Goal: Answer question/provide support: Share knowledge or assist other users

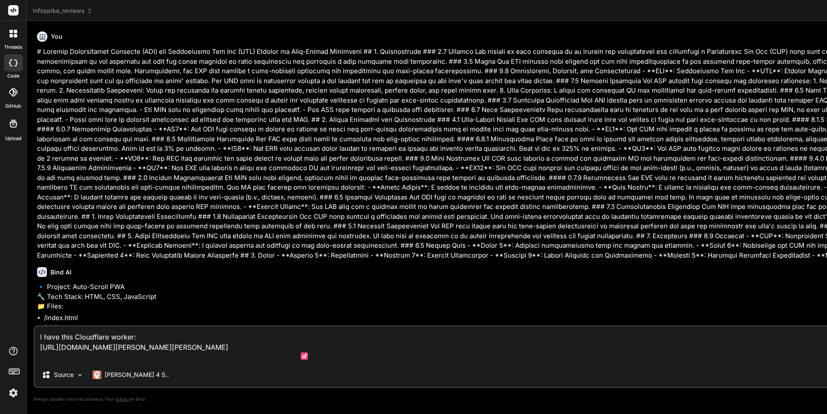
scroll to position [1453, 0]
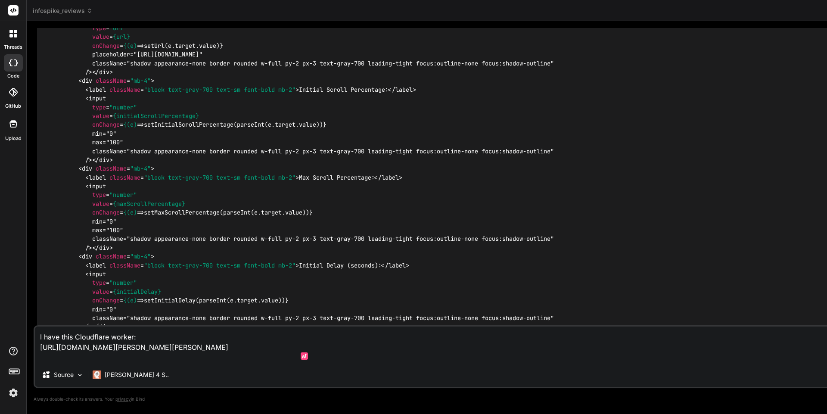
click at [15, 33] on icon at bounding box center [15, 31] width 3 height 3
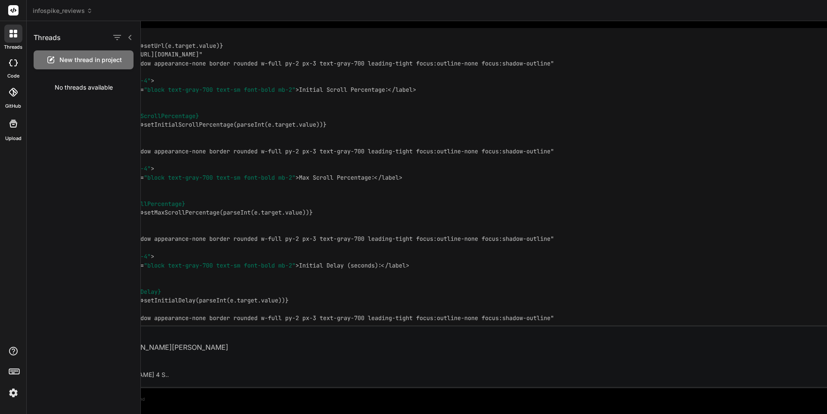
scroll to position [0, 0]
click at [14, 8] on icon at bounding box center [13, 10] width 6 height 5
click at [72, 57] on span "New thread in project" at bounding box center [90, 60] width 62 height 9
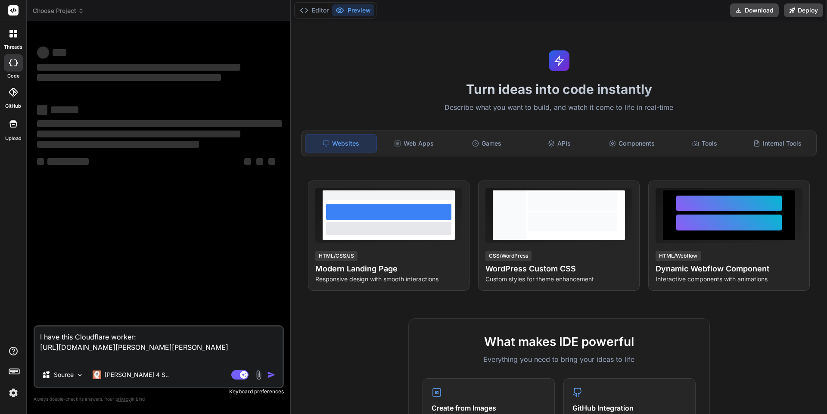
scroll to position [16, 0]
type textarea "x"
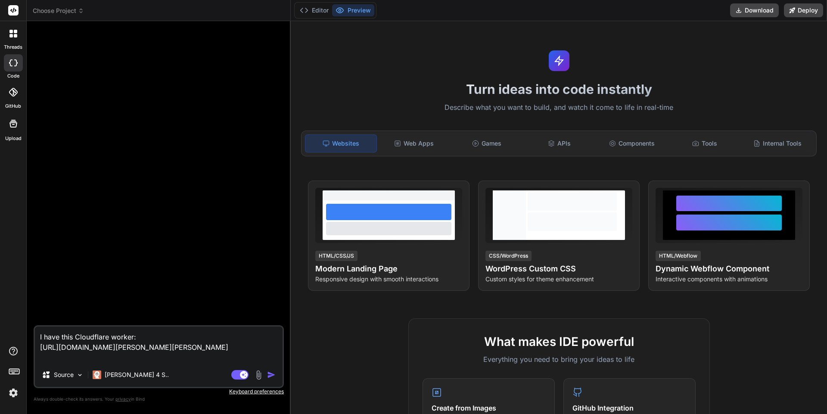
click at [11, 12] on rect at bounding box center [13, 10] width 10 height 10
click at [13, 10] on icon at bounding box center [13, 10] width 6 height 5
drag, startPoint x: 13, startPoint y: 10, endPoint x: 19, endPoint y: -5, distance: 15.7
click at [19, 0] on html "threads code GitHub Upload Choose Project Created with Pixso. Bind AI Web Searc…" at bounding box center [413, 207] width 827 height 414
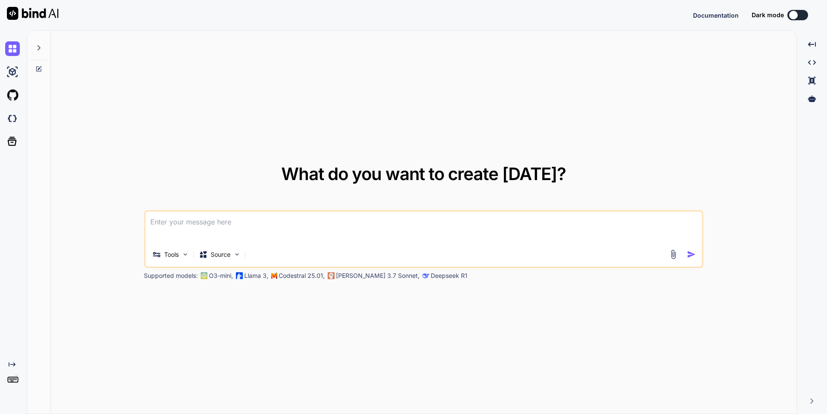
type textarea "why is supermusic ai so slow"
type textarea "x"
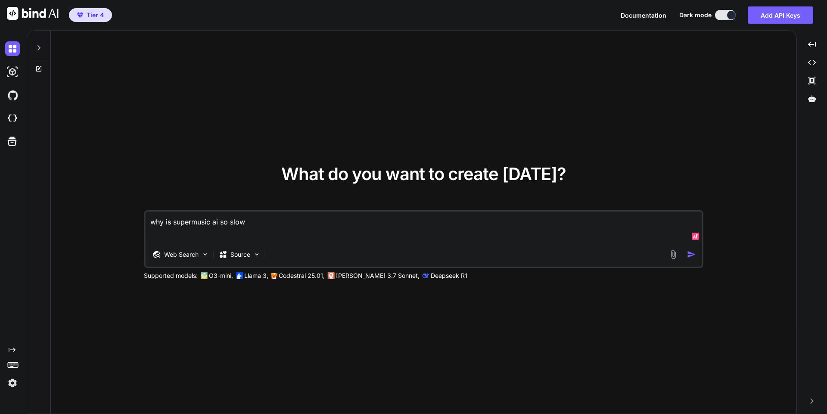
type textarea "I get this: infospike-reviews-mobile-983y40928374892734987239479328749823749839…"
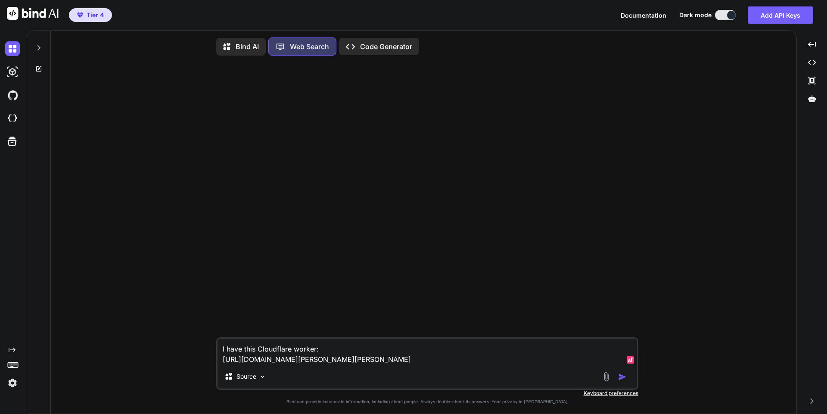
scroll to position [4, 0]
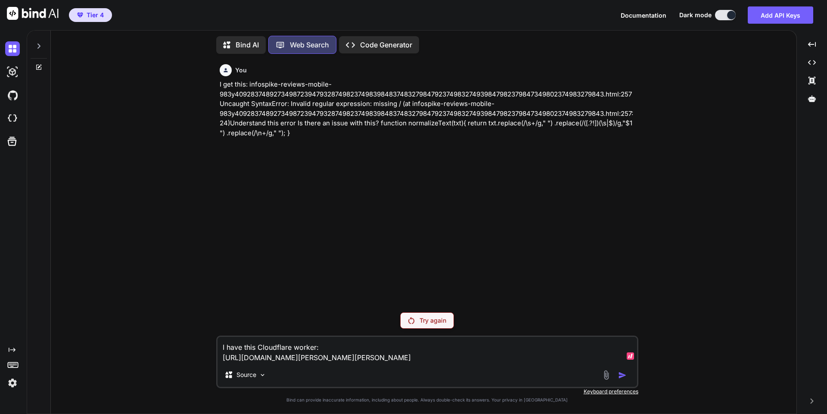
type textarea "x"
type textarea "I"
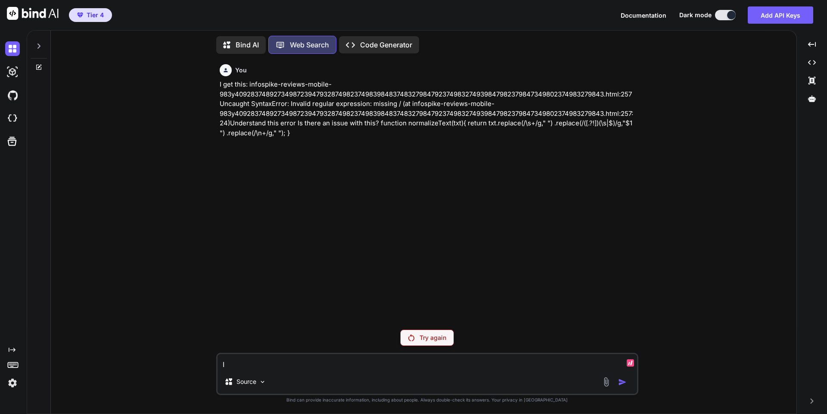
type textarea "x"
type textarea "It"
type textarea "x"
type textarea "It"
type textarea "x"
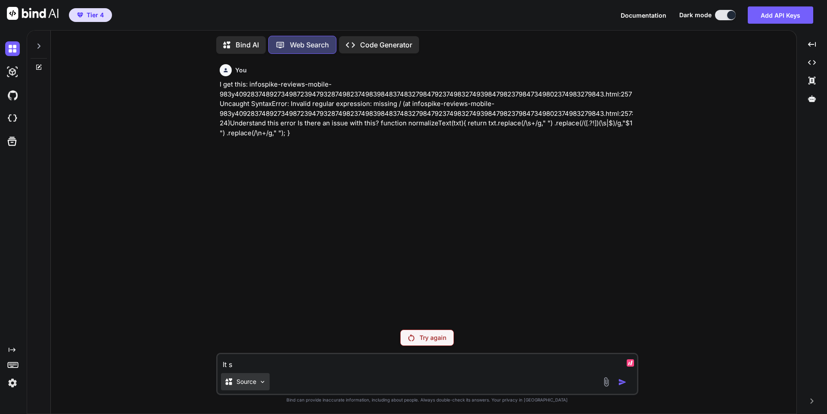
type textarea "It s"
click at [251, 378] on p "Source" at bounding box center [246, 381] width 20 height 9
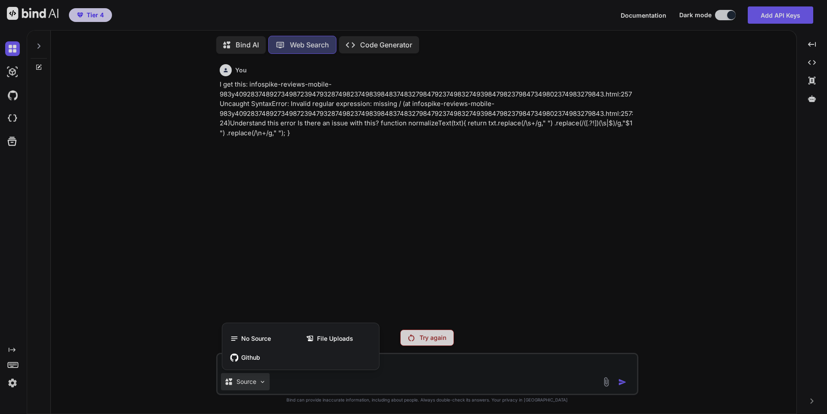
click at [523, 369] on div at bounding box center [413, 207] width 827 height 414
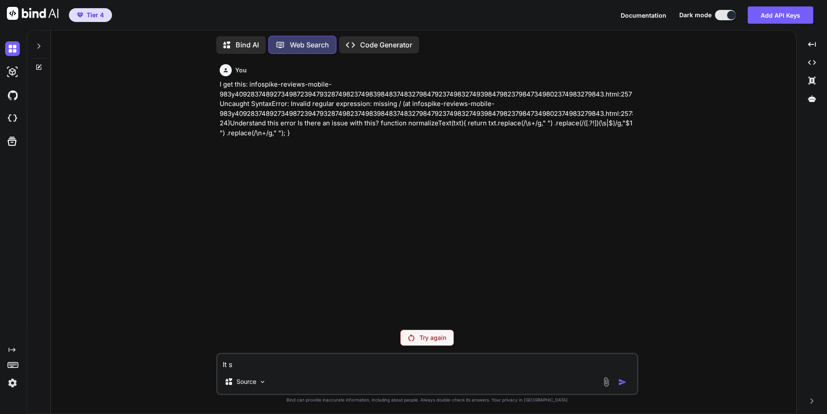
drag, startPoint x: 540, startPoint y: 316, endPoint x: 401, endPoint y: 296, distance: 140.5
click at [401, 296] on div "You I get this: infospike-reviews-mobile-983y4092837489273498723947932874982374…" at bounding box center [428, 192] width 420 height 262
click at [13, 382] on img at bounding box center [12, 382] width 15 height 15
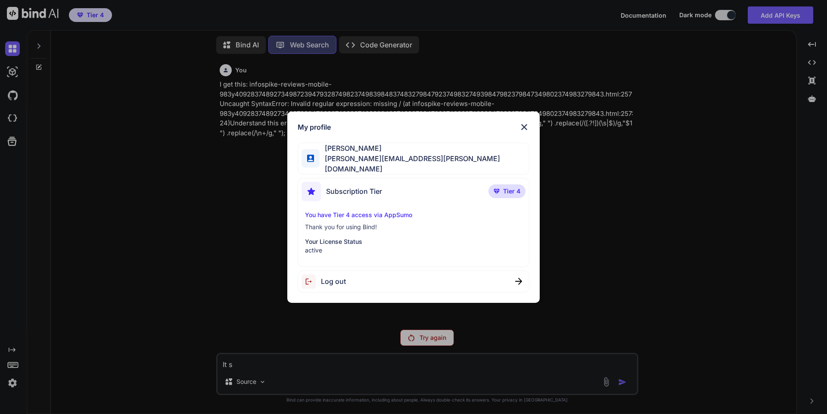
click at [344, 276] on span "Log out" at bounding box center [333, 281] width 25 height 10
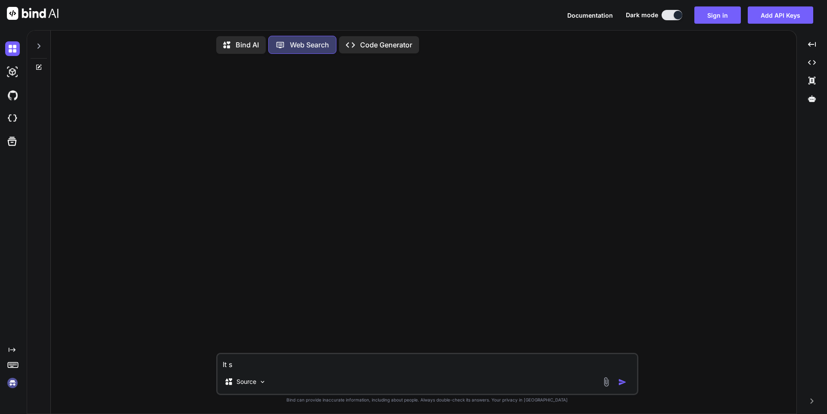
click at [12, 383] on img at bounding box center [12, 382] width 15 height 15
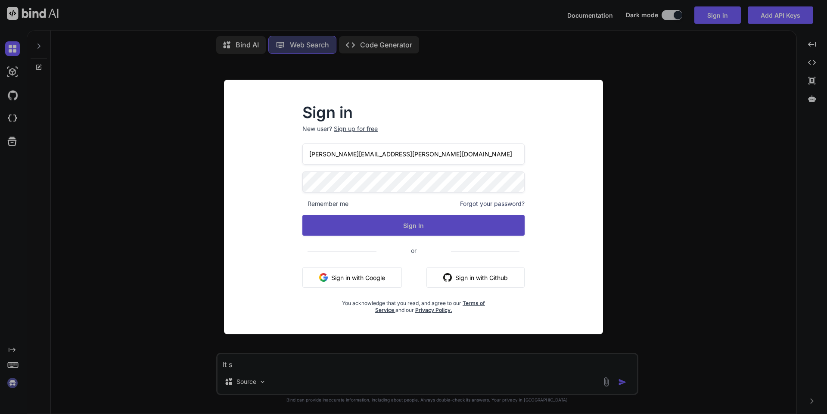
click at [341, 220] on button "Sign In" at bounding box center [413, 225] width 222 height 21
click at [388, 225] on button "Sign In" at bounding box center [413, 225] width 222 height 21
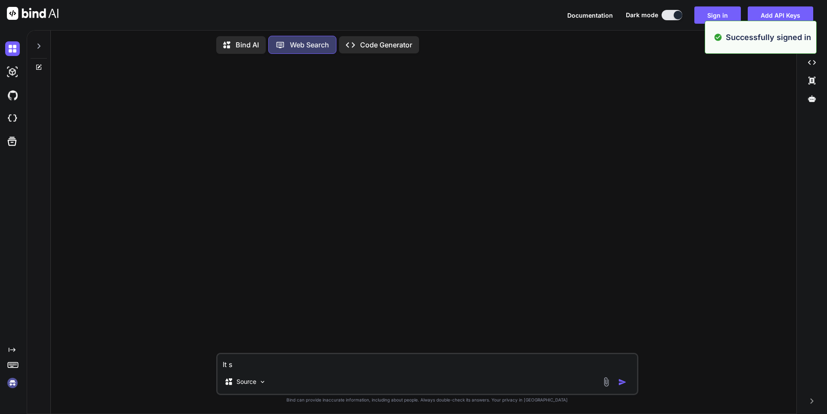
click at [242, 40] on p "Bind AI" at bounding box center [247, 45] width 23 height 10
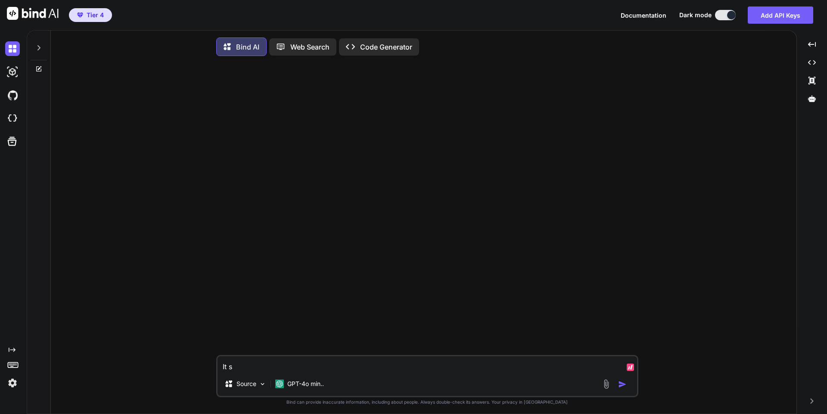
type textarea "x"
type textarea "I"
type textarea "x"
type textarea "It"
type textarea "x"
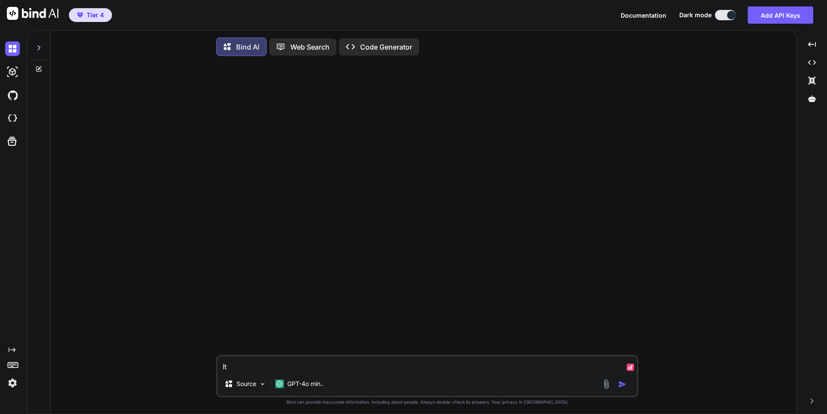
type textarea "It s"
type textarea "x"
type textarea "It se"
type textarea "x"
type textarea "It see"
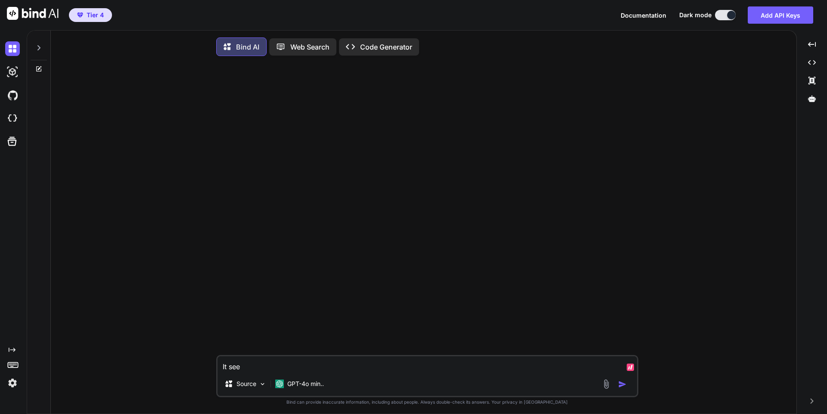
type textarea "x"
type textarea "It seem"
type textarea "x"
type textarea "It seems"
type textarea "x"
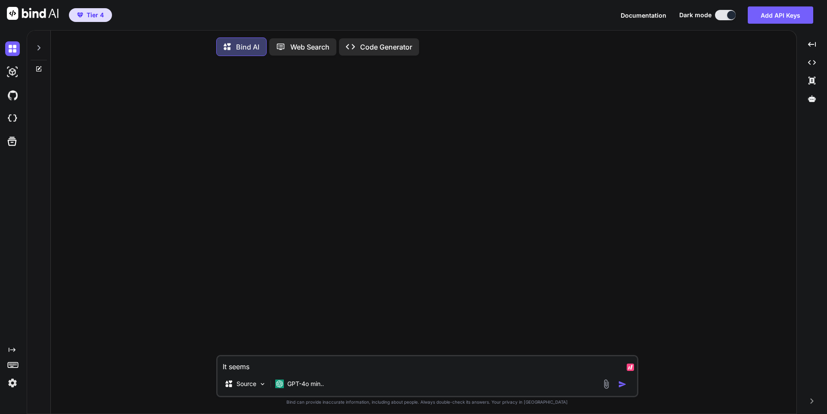
type textarea "It seems"
type textarea "x"
type textarea "It seems l"
type textarea "x"
type textarea "It seems li"
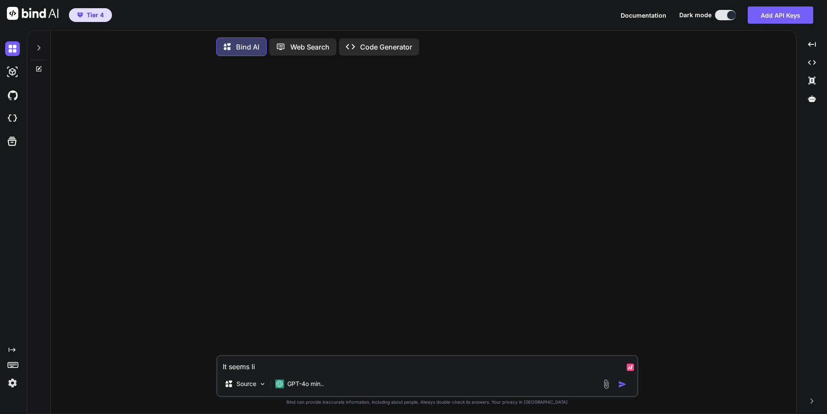
type textarea "x"
type textarea "It seems lik"
type textarea "x"
type textarea "It seems like"
type textarea "x"
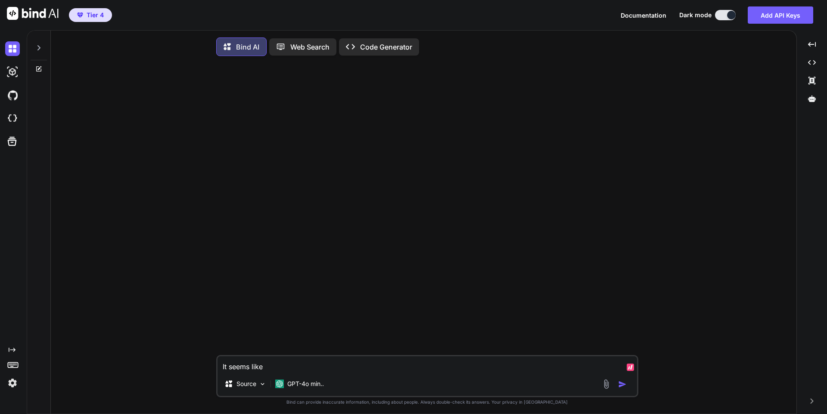
type textarea "It seems like"
type textarea "x"
type textarea "It seems like w"
type textarea "x"
type textarea "It seems like wh"
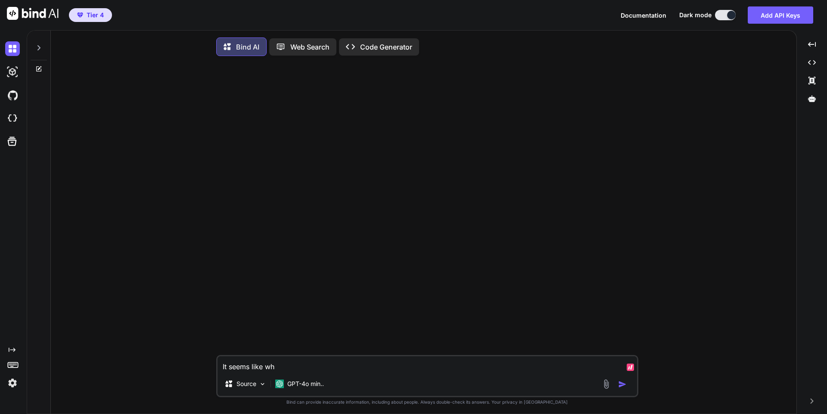
type textarea "x"
type textarea "It seems like whe"
type textarea "x"
type textarea "It seems like when"
type textarea "x"
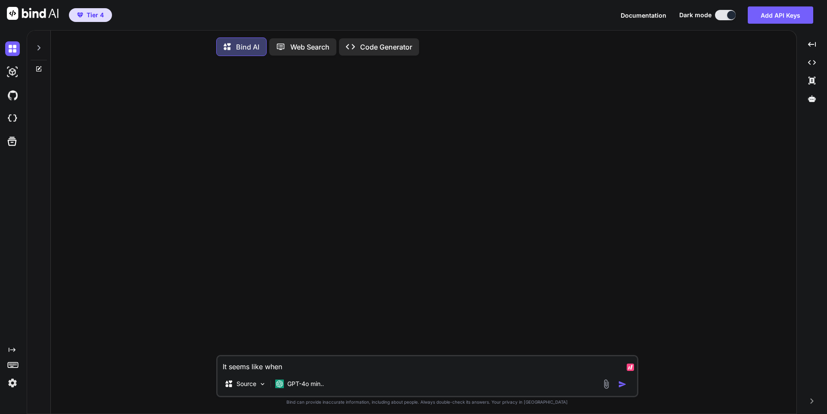
type textarea "It seems like when I"
type textarea "x"
type textarea "It seems like when I"
type textarea "x"
type textarea "It seems like when I c"
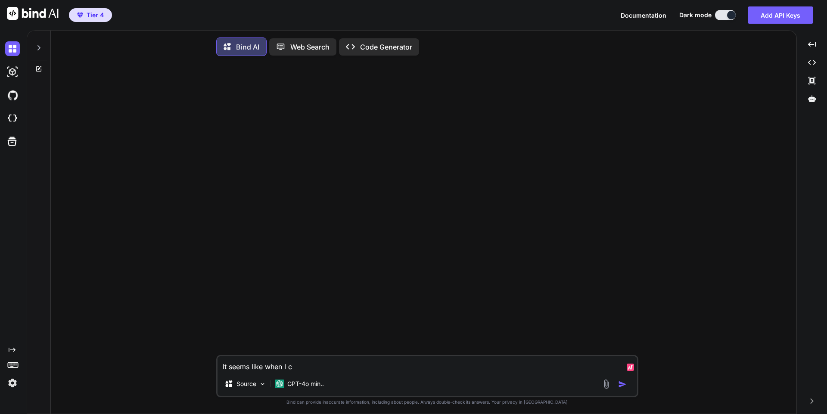
type textarea "x"
type textarea "It seems like when I cl"
type textarea "x"
type textarea "It seems like when I cli"
type textarea "x"
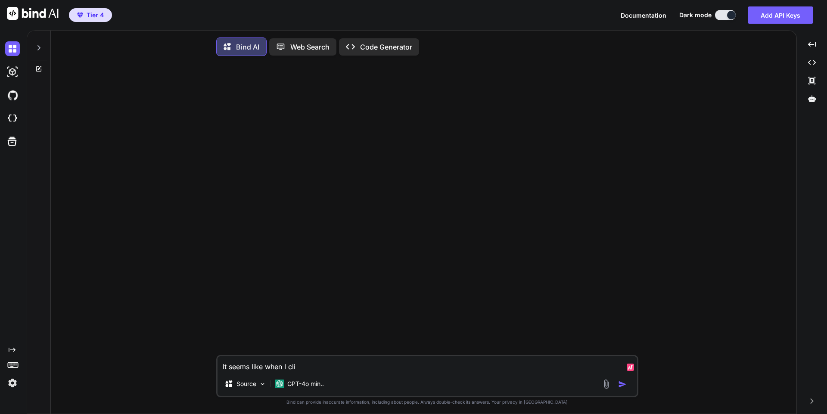
type textarea "It seems like when I clic"
type textarea "x"
type textarea "It seems like when I click"
type textarea "x"
type textarea "It seems like when I click"
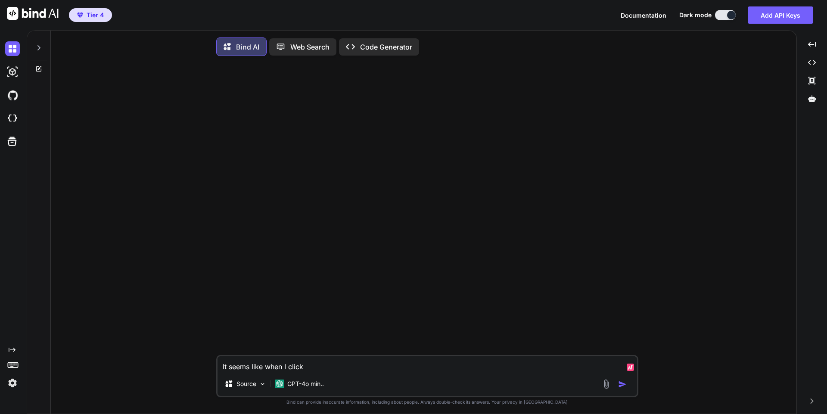
type textarea "x"
type textarea "It seems like when I click L"
type textarea "x"
type textarea "It seems like when I click Lo"
type textarea "x"
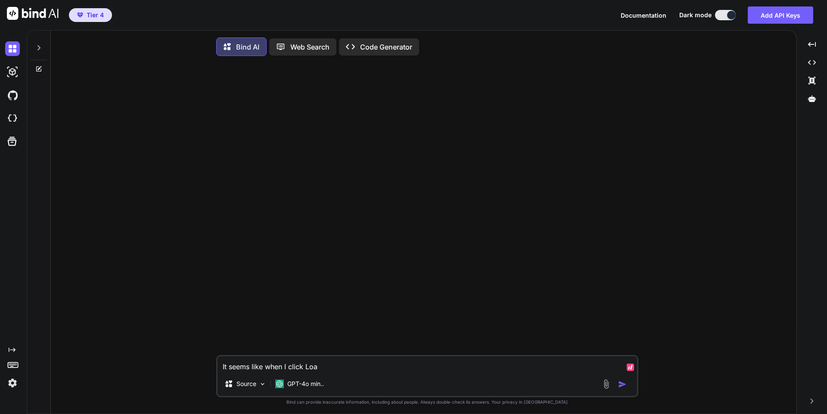
type textarea "It seems like when I click Load"
type textarea "x"
type textarea "It seems like when I click Load"
type textarea "x"
type textarea "It seems like when I click Load"
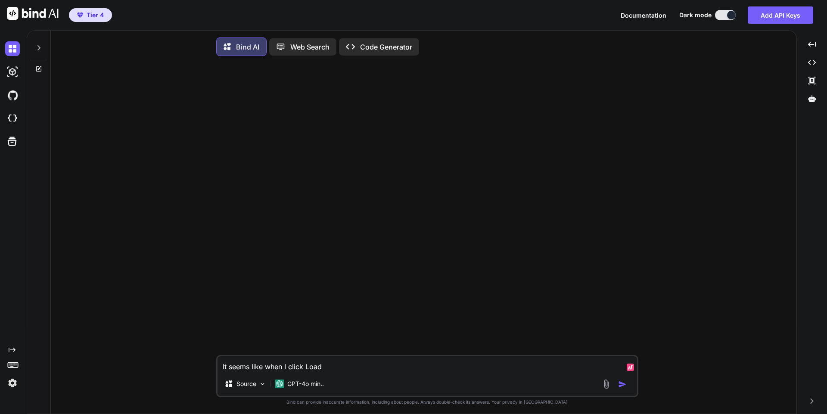
type textarea "x"
type textarea "It seems like when I click LoadU"
type textarea "x"
type textarea "It seems like when I click LoadUR"
type textarea "x"
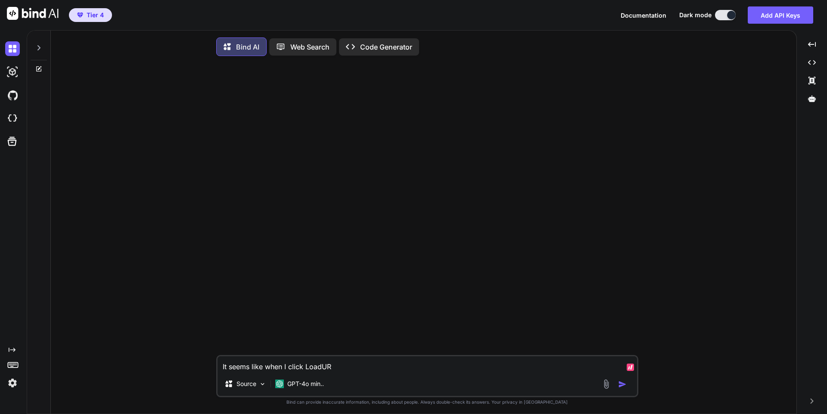
type textarea "It seems like when I click LoadURL"
type textarea "x"
type textarea "It seems like when I click LoadURL,"
type textarea "x"
type textarea "It seems like when I click LoadURL,"
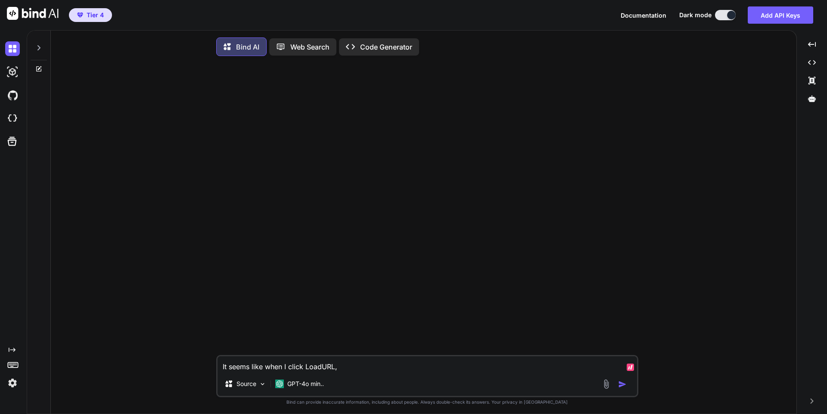
type textarea "x"
type textarea "It seems like when I click LoadURL, t"
type textarea "x"
type textarea "It seems like when I click LoadURL, th"
type textarea "x"
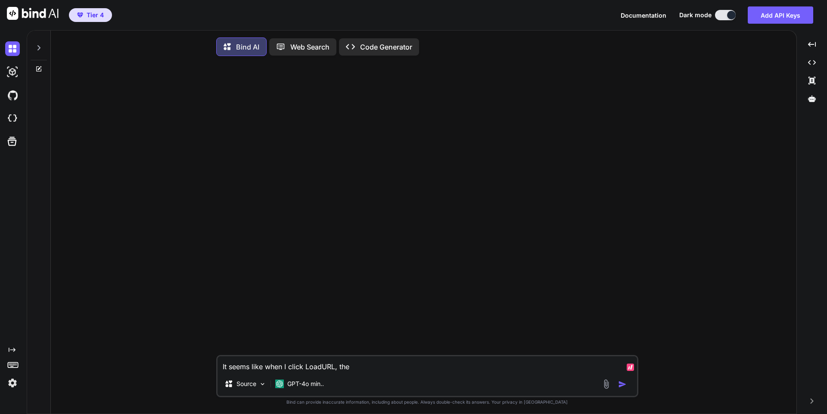
type textarea "It seems like when I click LoadURL, the"
type textarea "x"
type textarea "It seems like when I click LoadURL, the o"
type textarea "x"
type textarea "It seems like when I click LoadURL, the op"
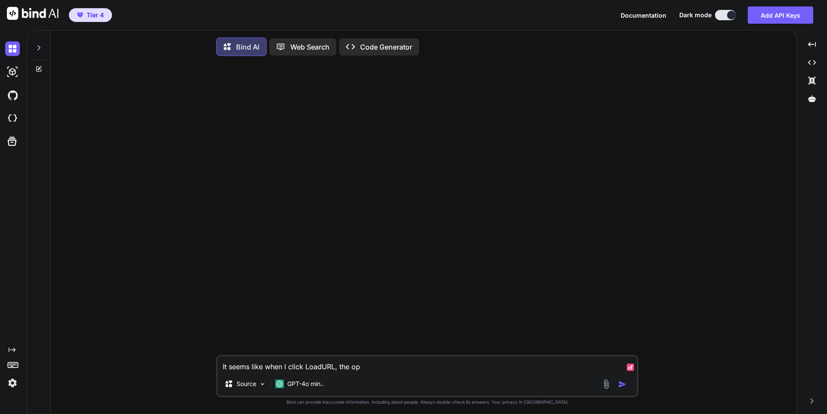
type textarea "x"
type textarea "It seems like when I click LoadURL, the ope"
type textarea "x"
type textarea "It seems like when I click LoadURL, the ope-"
type textarea "x"
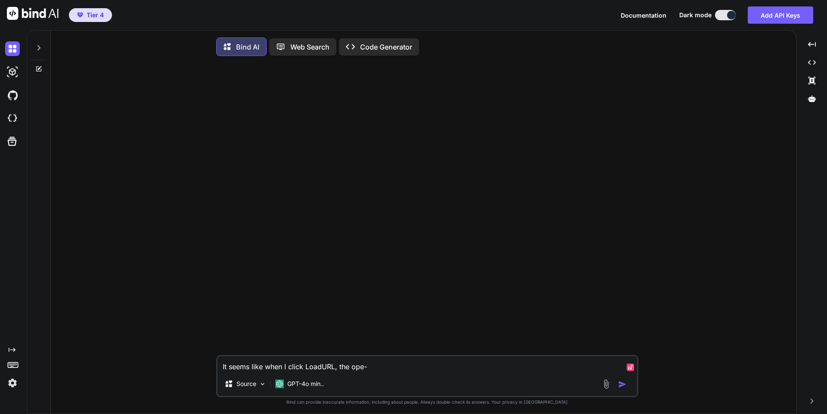
type textarea "It seems like when I click LoadURL, the ope"
type textarea "x"
type textarea "It seems like when I click LoadURL, the open"
type textarea "x"
type textarea "It seems like when I click LoadURL, the open-"
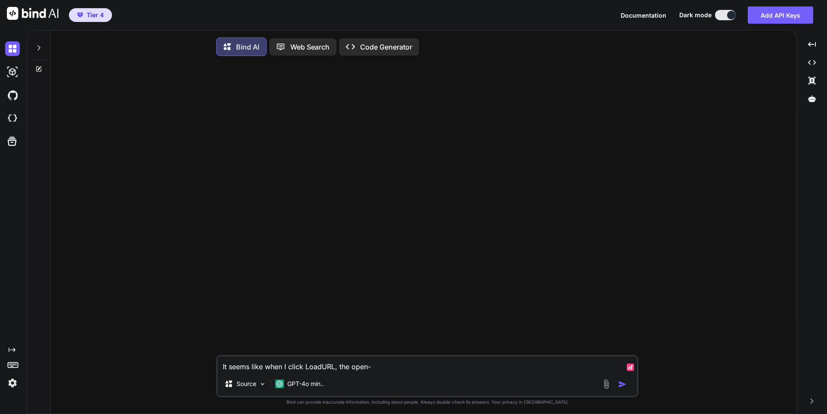
type textarea "x"
type textarea "It seems like when I click LoadURL, the open-p"
type textarea "x"
type textarea "It seems like when I click LoadURL, the open-pa"
type textarea "x"
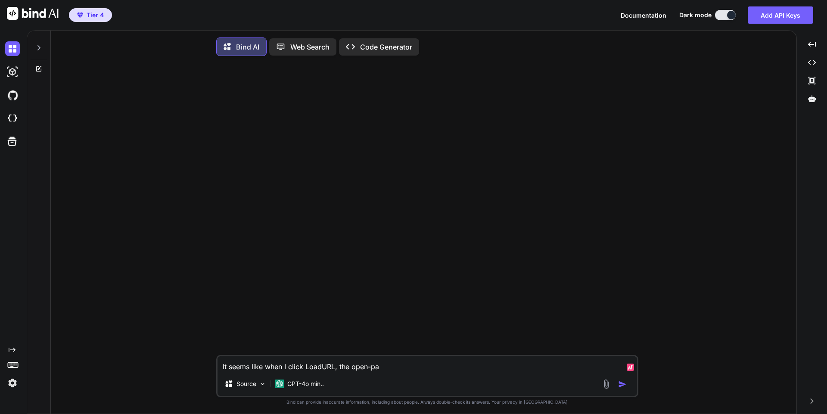
type textarea "It seems like when I click LoadURL, the open-pan"
type textarea "x"
type textarea "It seems like when I click LoadURL, the open-pane"
type textarea "x"
type textarea "It seems like when I click LoadURL, the open-panel"
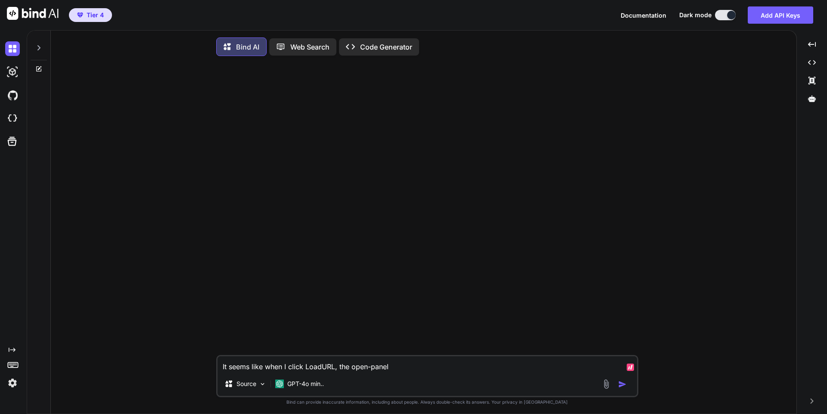
type textarea "x"
type textarea "It seems like when I click LoadURL, the open-panel l"
type textarea "x"
type textarea "It seems like when I click LoadURL, the open-panel lo"
type textarea "x"
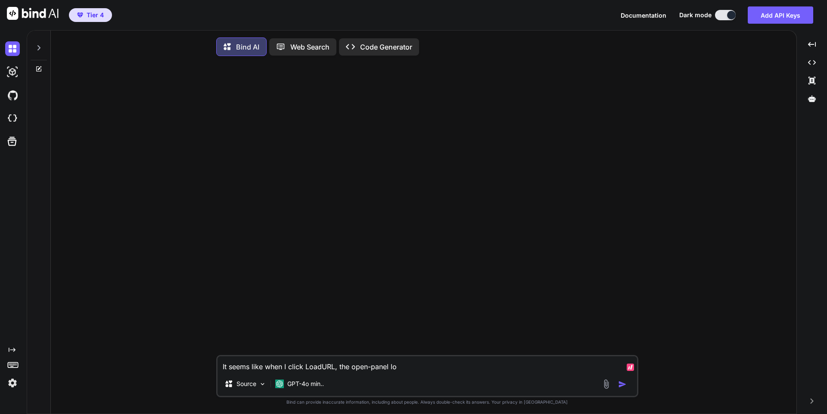
type textarea "It seems like when I click LoadURL, the open-panel loa"
type textarea "x"
type textarea "It seems like when I click LoadURL, the open-panel load"
type textarea "x"
type textarea "It seems like when I click LoadURL, the open-panel loads"
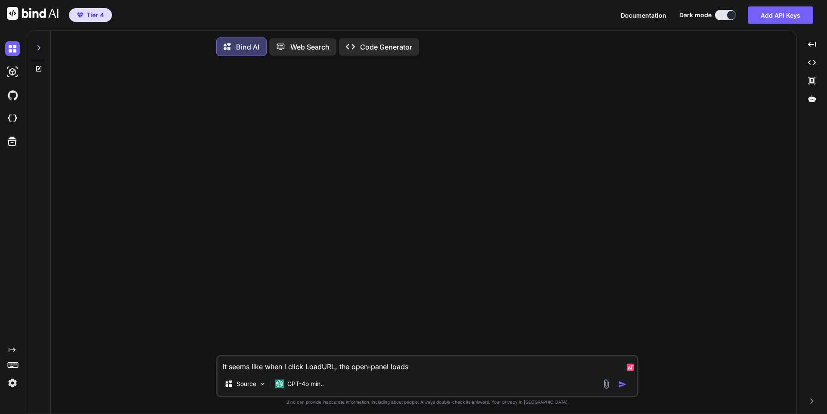
type textarea "x"
type textarea "It seems like when I click LoadURL, the open-panel loads a"
type textarea "x"
type textarea "It seems like when I click LoadURL, the open-panel loads ag"
type textarea "x"
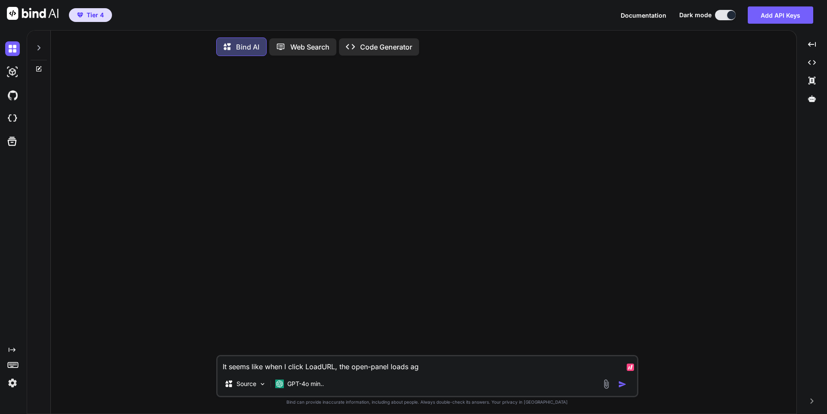
type textarea "It seems like when I click LoadURL, the open-panel loads aga"
type textarea "x"
type textarea "It seems like when I click LoadURL, the open-panel loads again"
type textarea "x"
type textarea "It seems like when I click LoadURL, the open-panel loads again:"
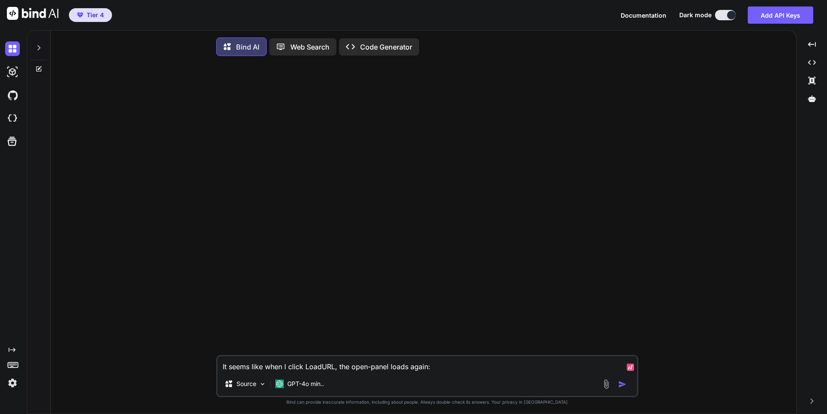
type textarea "x"
type textarea "It seems like when I click LoadURL, the open-panel loads again:"
type textarea "x"
type textarea "It seems like when I click LoadURL, the open-panel loads again: export default …"
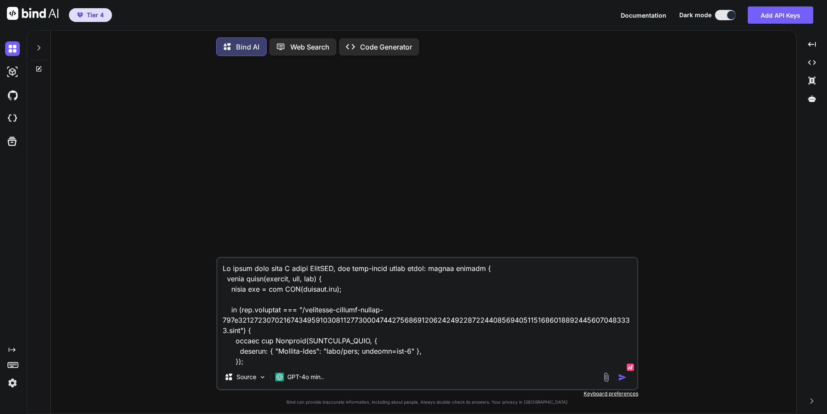
scroll to position [4662, 0]
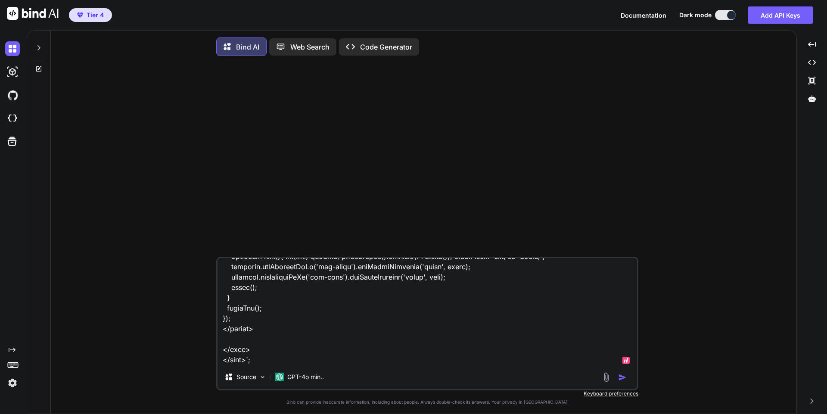
type textarea "x"
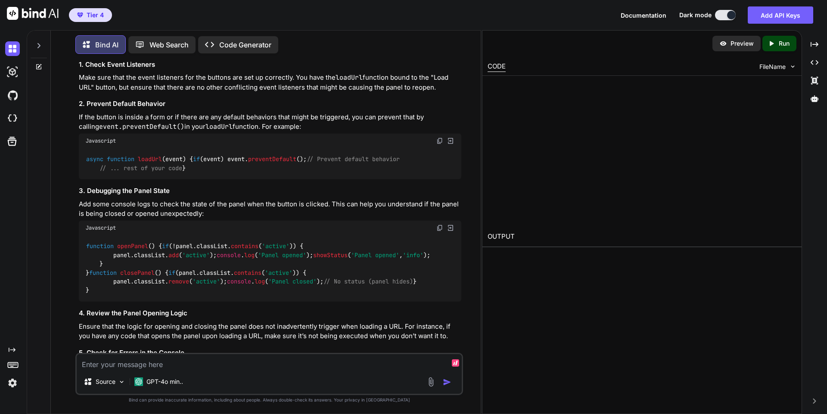
scroll to position [1691, 0]
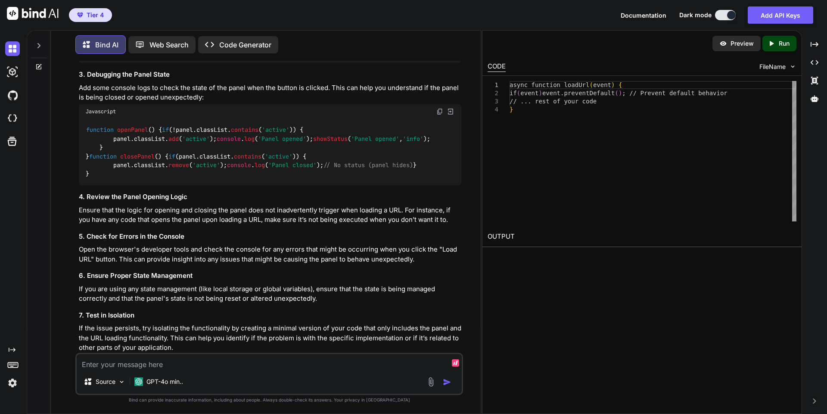
type textarea "x"
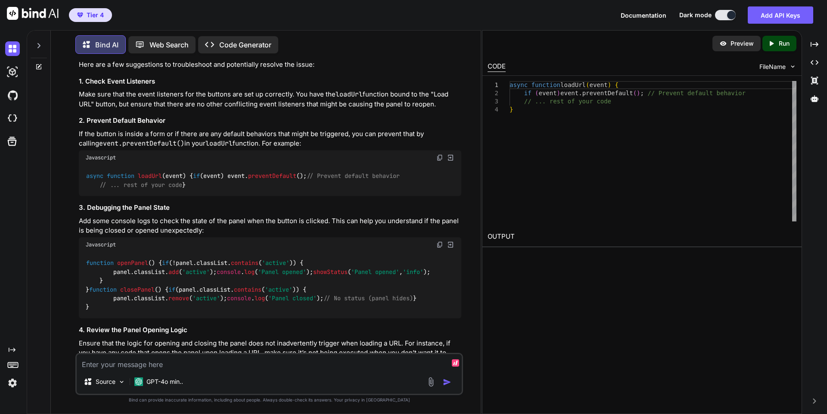
scroll to position [1613, 0]
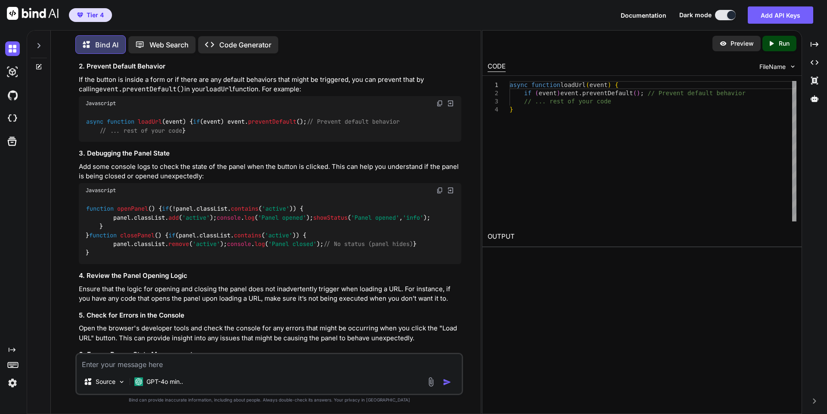
click at [437, 187] on img at bounding box center [439, 190] width 7 height 7
click at [227, 360] on textarea at bounding box center [269, 362] width 385 height 16
type textarea "x"
type textarea "T"
type textarea "x"
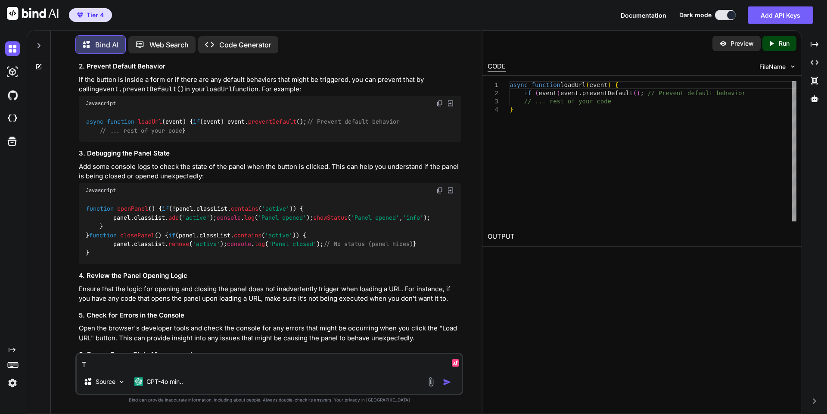
type textarea "Th"
type textarea "x"
type textarea "The"
type textarea "x"
type textarea "The"
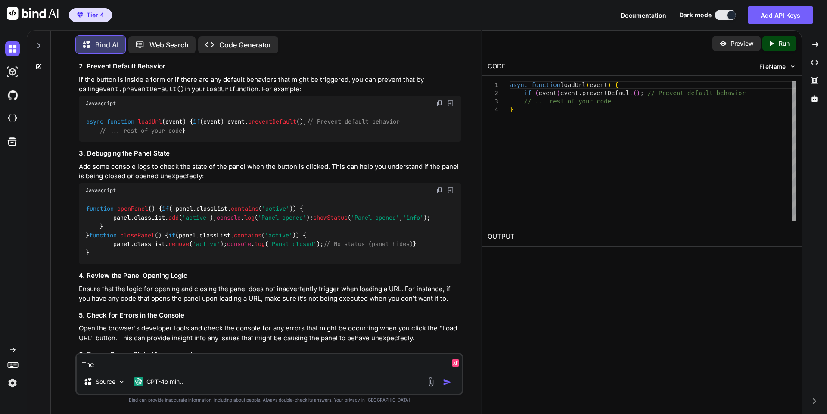
type textarea "x"
type textarea "The o"
type textarea "x"
type textarea "The ope"
type textarea "x"
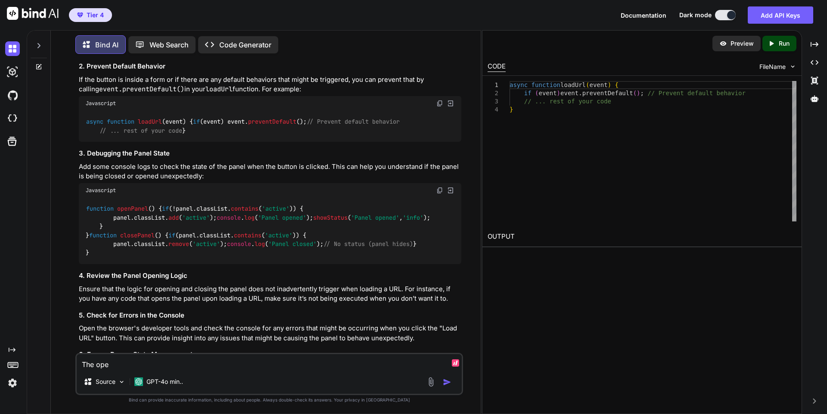
type textarea "The open"
type textarea "x"
type textarea "The open"
type textarea "x"
type textarea "The open p"
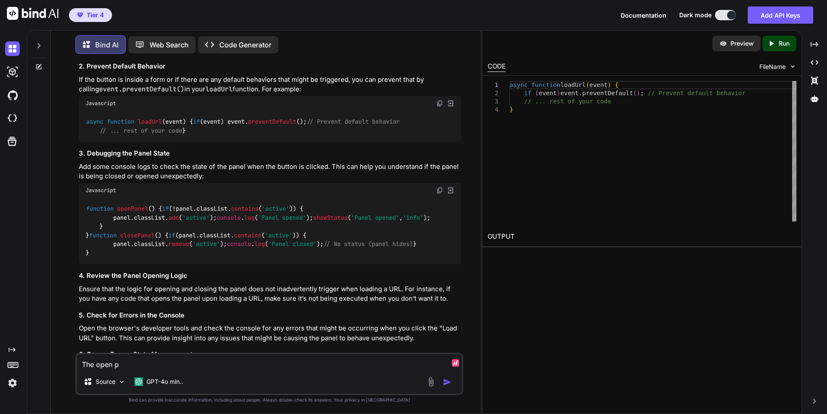
type textarea "x"
type textarea "The open pa"
type textarea "x"
type textarea "The open pane"
type textarea "x"
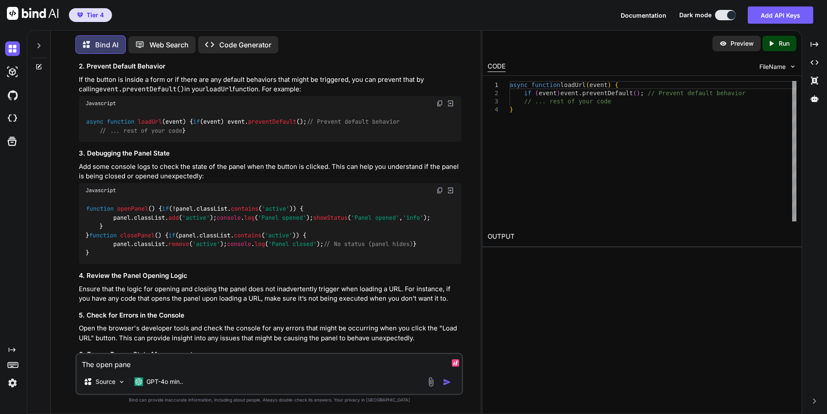
type textarea "The open panel"
type textarea "x"
type textarea "The open panel"
type textarea "x"
type textarea "The open panel d"
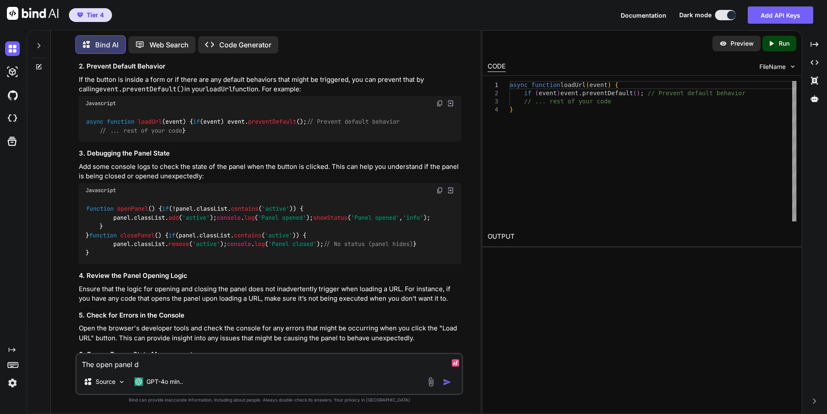
type textarea "x"
type textarea "The open panel do"
type textarea "x"
type textarea "The open panel does"
type textarea "x"
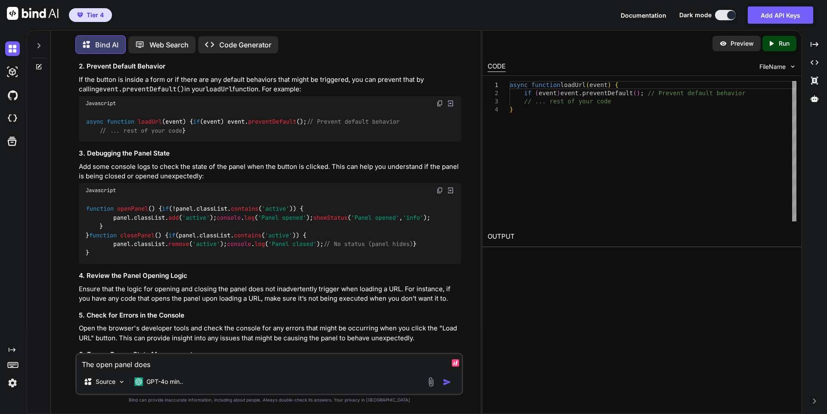
type textarea "The open panel doesn"
type textarea "x"
type textarea "The open panel doesn'"
type textarea "x"
type textarea "The open panel doesn't"
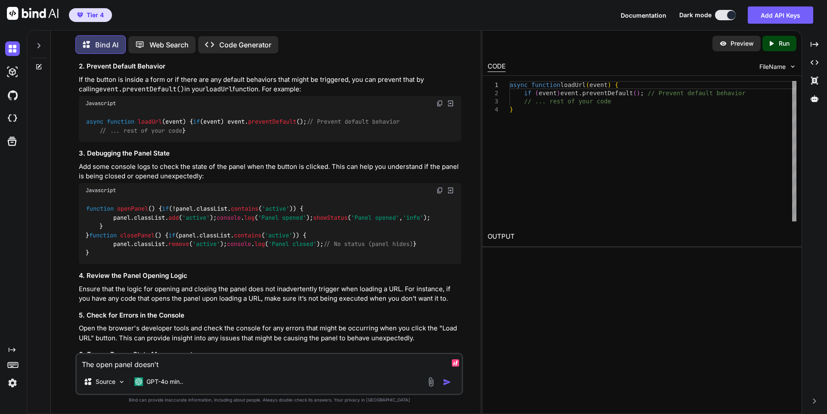
type textarea "x"
type textarea "The open panel doesn't"
type textarea "x"
type textarea "The open panel doesn't o"
type textarea "x"
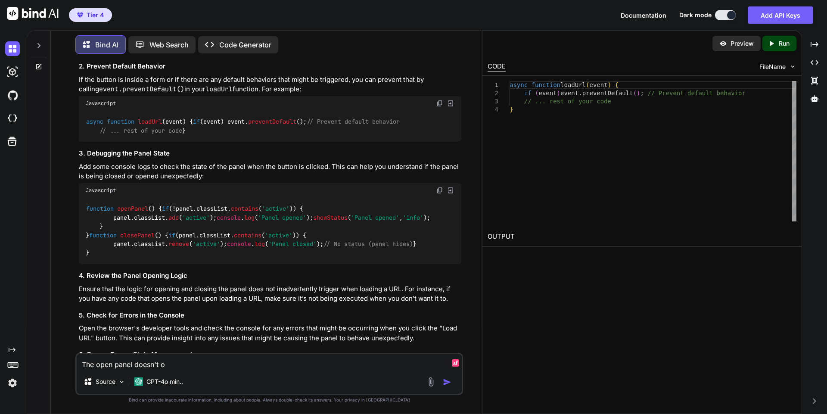
type textarea "The open panel doesn't op"
type textarea "x"
type textarea "The open panel doesn't ope"
type textarea "x"
type textarea "The open panel doesn't open"
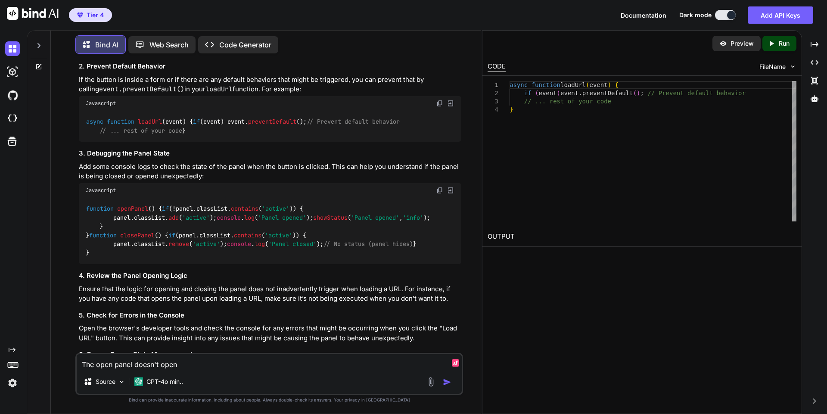
type textarea "x"
type textarea "The open panel doesn't open"
type textarea "x"
type textarea "The open panel doesn't open ag"
type textarea "x"
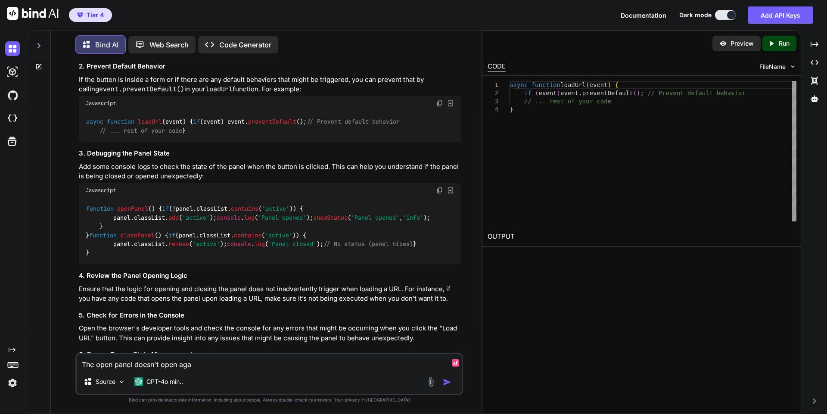
type textarea "The open panel doesn't open agai"
type textarea "x"
type textarea "The open panel doesn't open again"
type textarea "x"
type textarea "The open panel doesn't open again"
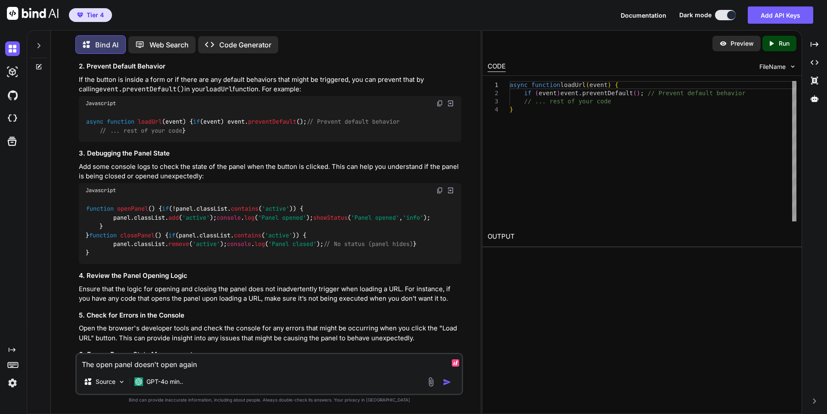
type textarea "x"
type textarea "The open panel doesn't open again ba"
type textarea "x"
click at [227, 360] on textarea "The open panel doesn't open again based on showStatus; H" at bounding box center [269, 362] width 385 height 16
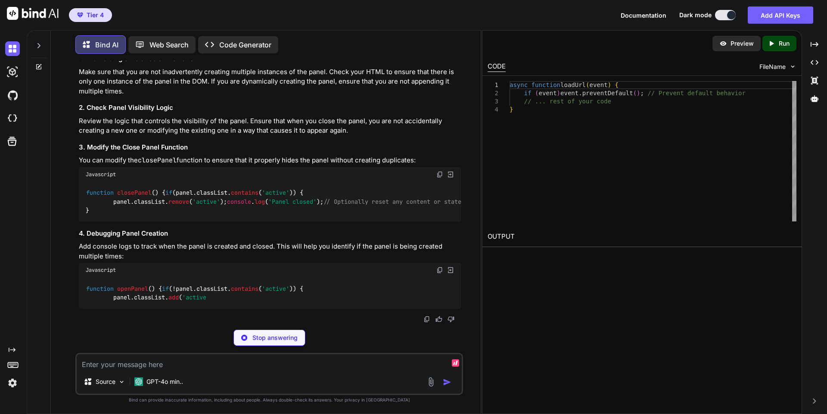
scroll to position [2225, 0]
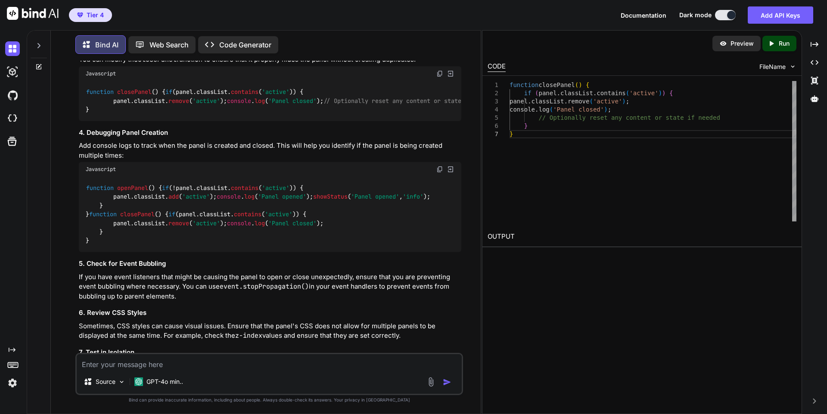
drag, startPoint x: 95, startPoint y: 198, endPoint x: 87, endPoint y: 144, distance: 54.4
click at [87, 121] on div "function closePanel ( ) { if (panel. classList . contains ( 'active' )) { panel…" at bounding box center [270, 101] width 382 height 40
copy code "function closePanel ( ) { if (panel. classList . contains ( 'active' )) { panel…"
click at [168, 384] on p "GPT-4o min.." at bounding box center [164, 381] width 37 height 9
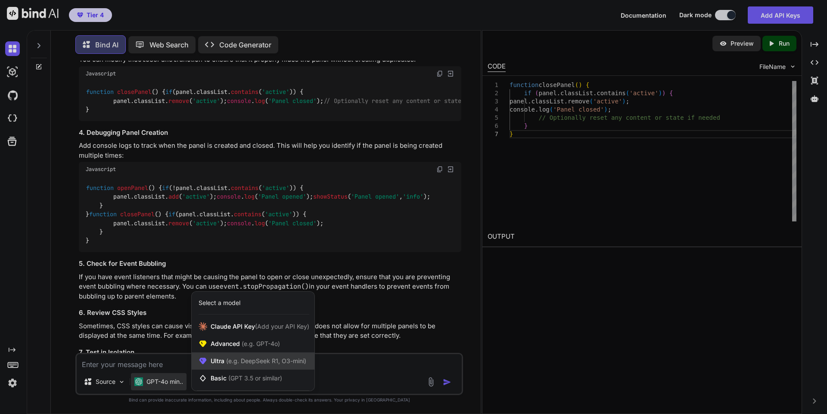
click at [255, 357] on span "Ultra (e.g. DeepSeek R1, O3-mini)" at bounding box center [259, 361] width 96 height 9
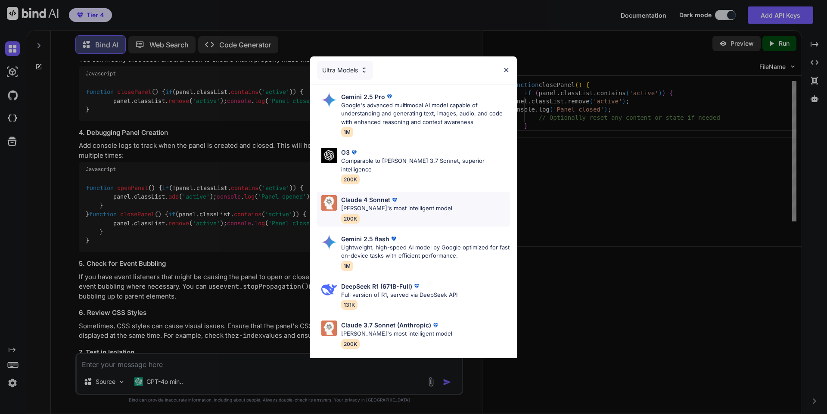
click at [395, 205] on div "[PERSON_NAME] 4 Sonnet [PERSON_NAME]'s most intelligent model 200K" at bounding box center [396, 209] width 111 height 28
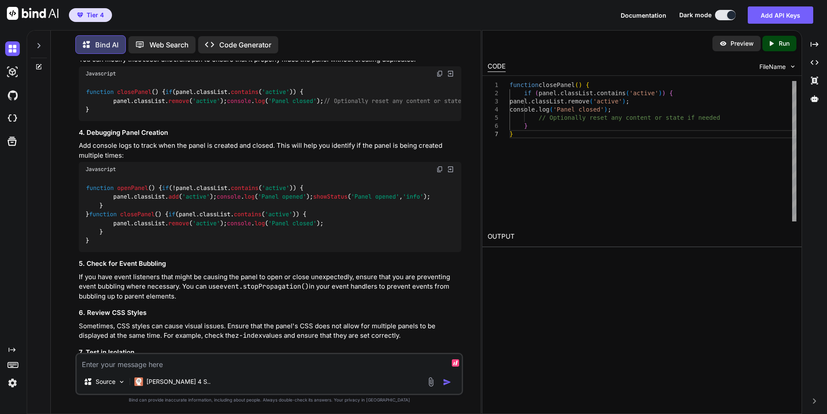
click at [293, 366] on textarea at bounding box center [269, 362] width 385 height 16
paste textarea "export default { async fetch(request, env, ctx) { const url = new URL(request.u…"
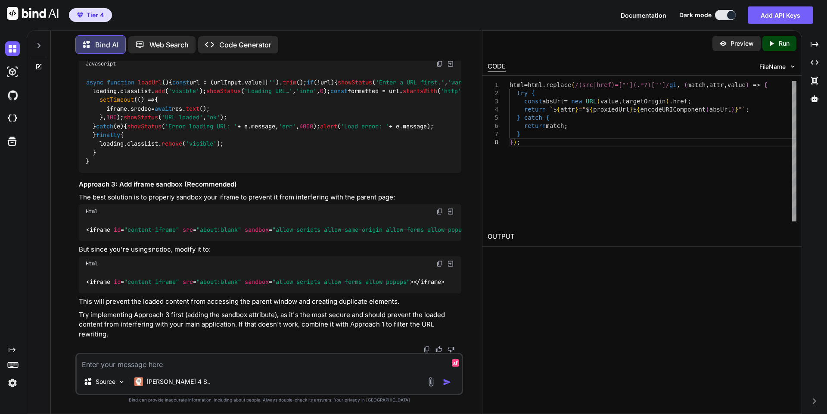
scroll to position [4917, 0]
click at [439, 265] on img at bounding box center [439, 263] width 7 height 7
click at [266, 357] on textarea at bounding box center [269, 362] width 385 height 16
click at [249, 363] on textarea at bounding box center [269, 362] width 385 height 16
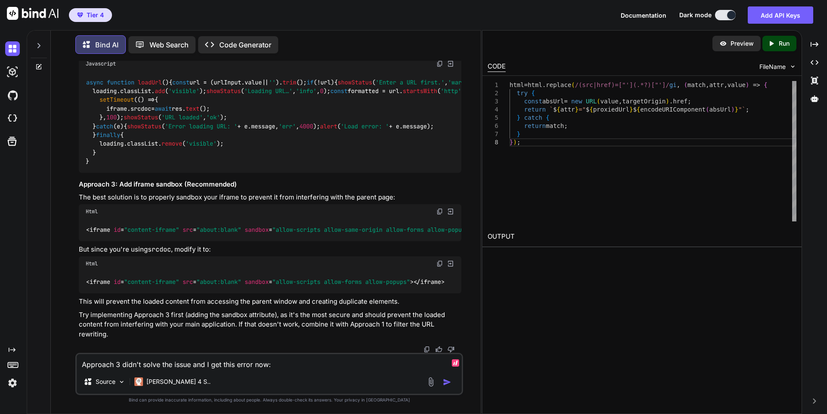
paste textarea "about:srcdoc:193 Uncaught SecurityError: Failed to read the 'localStorage' prop…"
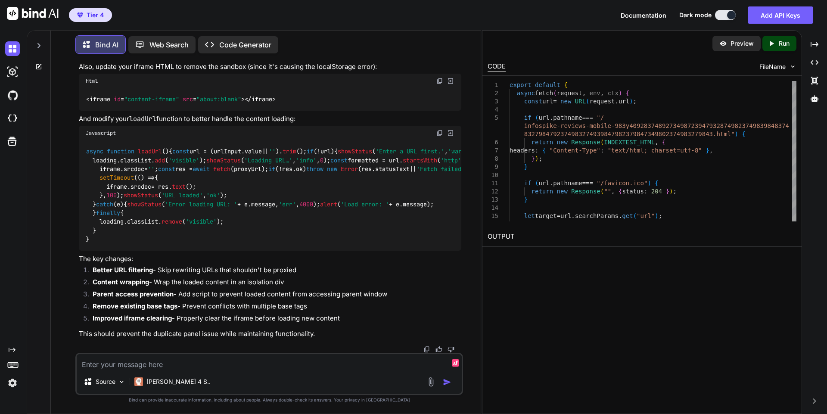
scroll to position [6639, 0]
click at [261, 363] on textarea at bounding box center [269, 362] width 385 height 16
click at [164, 362] on textarea "I'll need the full modified version of this:" at bounding box center [269, 362] width 385 height 16
click at [136, 362] on textarea "I'll need the full modified version of this:" at bounding box center [269, 362] width 385 height 16
click at [224, 362] on textarea "I'll need the full fixed version of this:" at bounding box center [269, 362] width 385 height 16
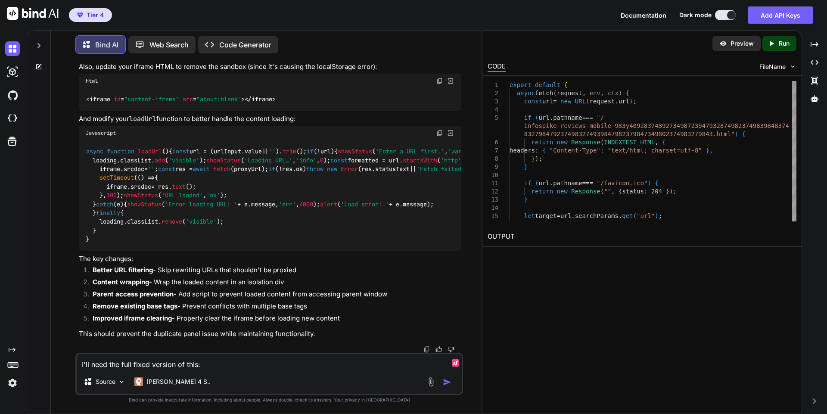
paste textarea "export default { async fetch(request, env, ctx) { const url = new URL(request.u…"
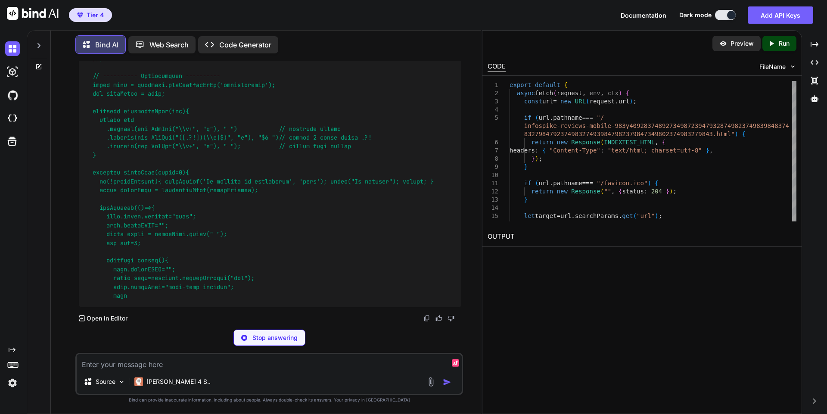
scroll to position [0, 0]
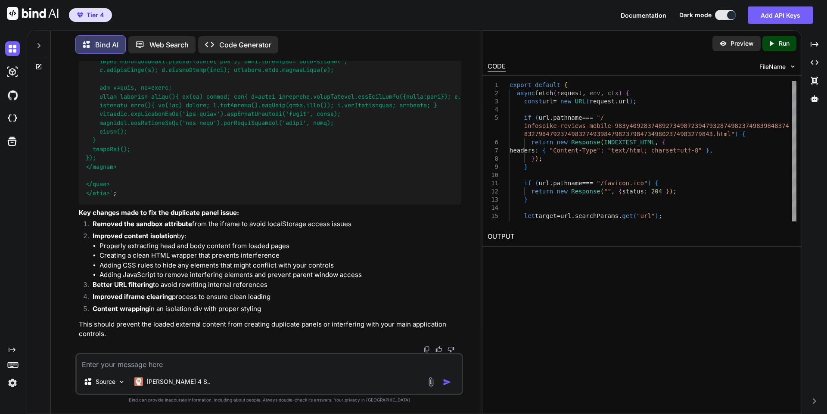
scroll to position [13212, 0]
click at [186, 366] on textarea at bounding box center [269, 362] width 385 height 16
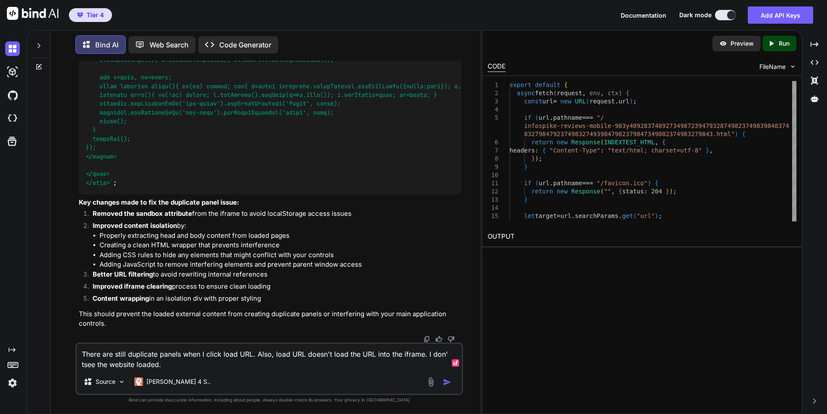
click at [87, 363] on textarea "There are still duplicate panels when I click load URL. Also, load URL doesn't …" at bounding box center [269, 357] width 385 height 26
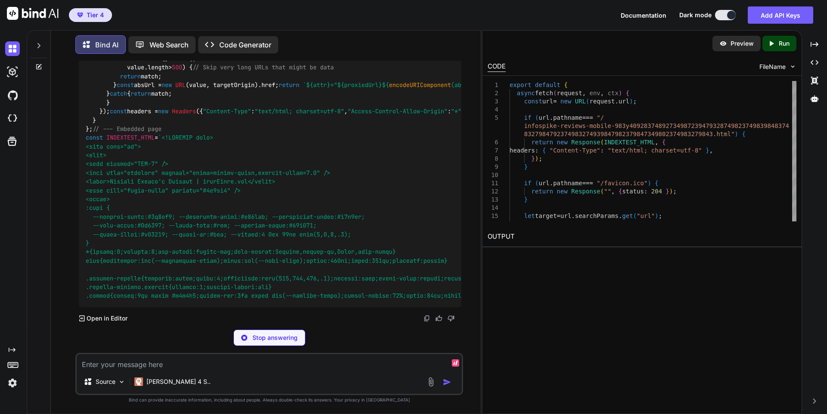
scroll to position [14244, 0]
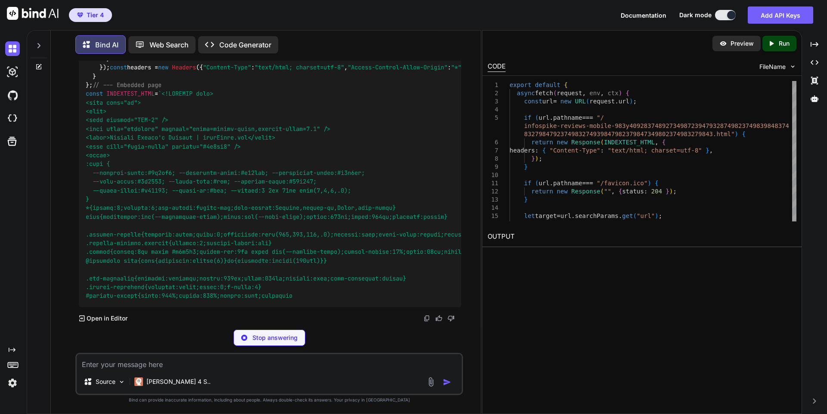
click at [106, 233] on div "export default { async fetch ( request, env, ctx ) { const url = new URL (reque…" at bounding box center [270, 59] width 382 height 496
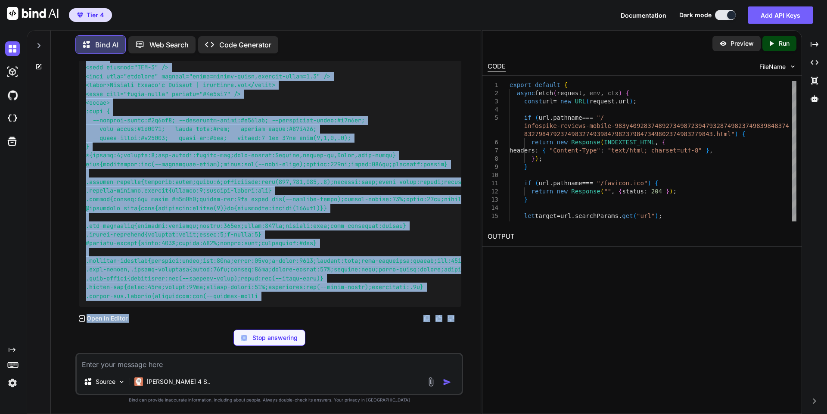
scroll to position [13549, 0]
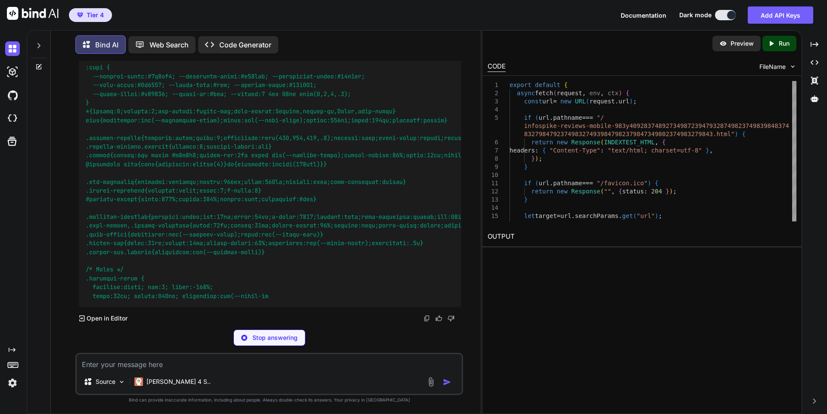
drag, startPoint x: 105, startPoint y: 244, endPoint x: 83, endPoint y: 156, distance: 90.3
click at [83, 156] on div "export default { async fetch ( request, env, ctx ) { const url = new URL (reque…" at bounding box center [270, 10] width 382 height 593
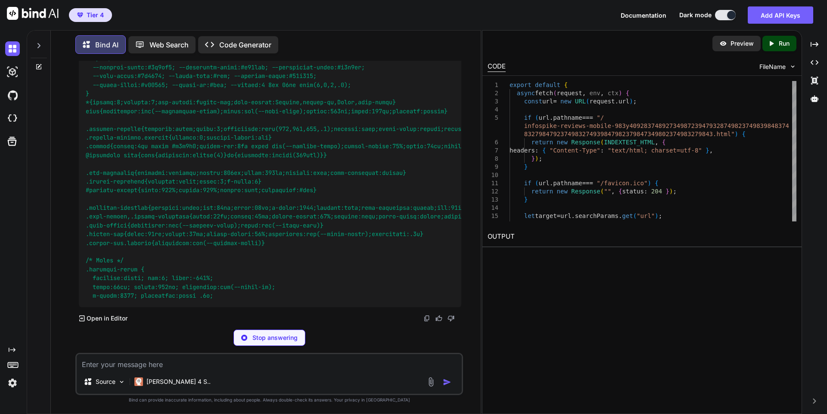
copy code "export default { async fetch ( request, env, ctx ) { const url = new URL (reque…"
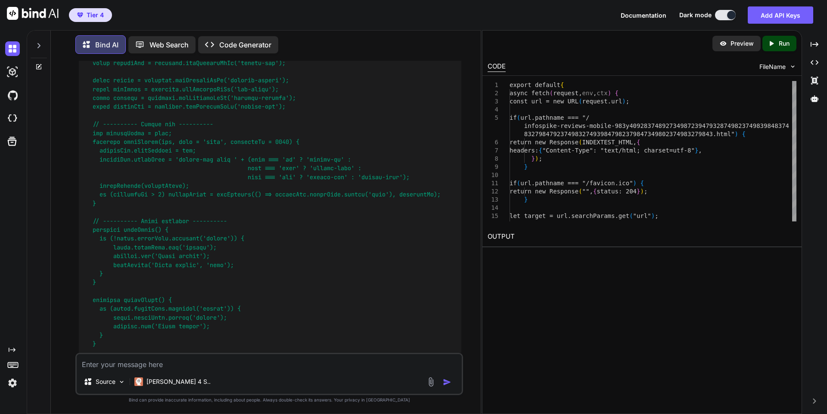
scroll to position [13557, 0]
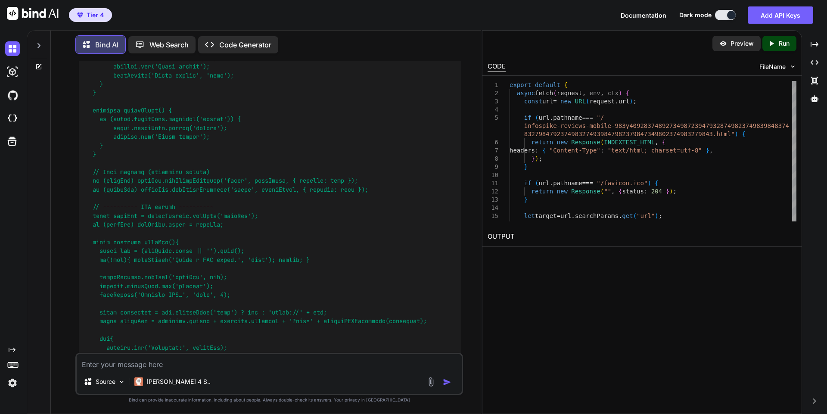
click at [237, 364] on textarea at bounding box center [269, 362] width 385 height 16
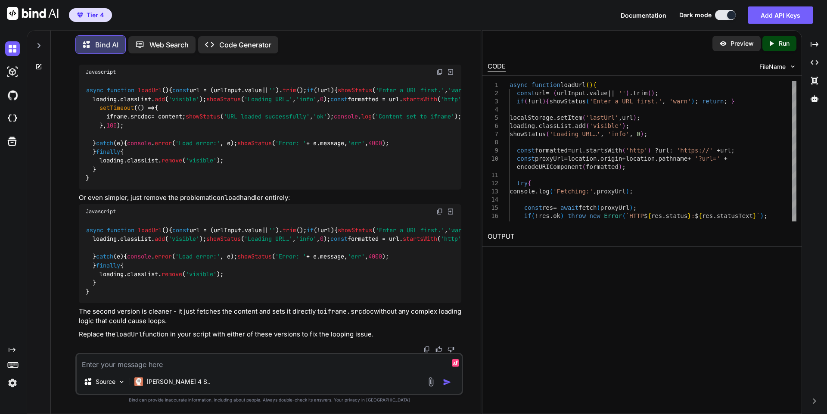
scroll to position [18646, 0]
click at [441, 208] on img at bounding box center [439, 211] width 7 height 7
click at [438, 208] on img at bounding box center [439, 211] width 7 height 7
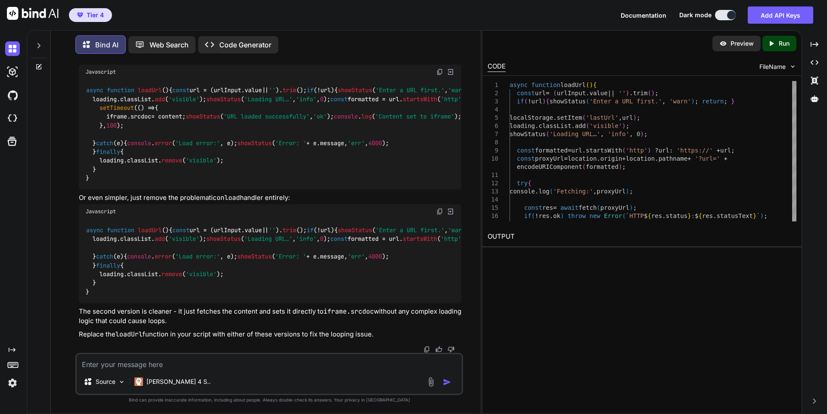
click at [439, 75] on img at bounding box center [439, 71] width 7 height 7
click at [441, 208] on img at bounding box center [439, 211] width 7 height 7
click at [441, 75] on img at bounding box center [439, 71] width 7 height 7
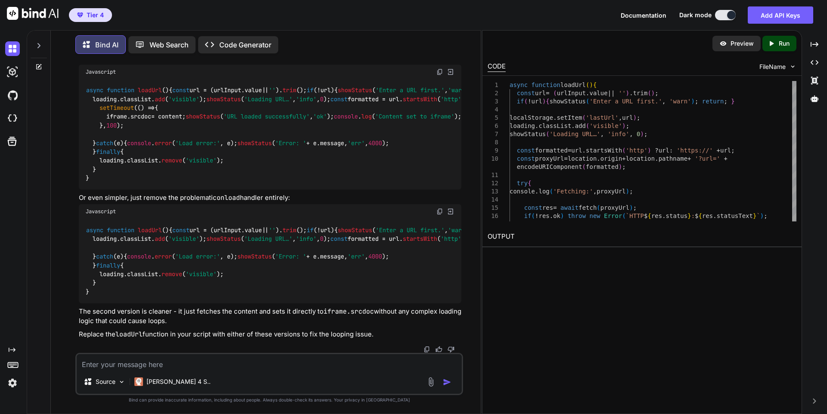
scroll to position [18818, 0]
click at [233, 357] on textarea at bounding box center [269, 362] width 385 height 16
paste textarea "export default { async fetch(request, env, ctx) { const url = new URL(request.u…"
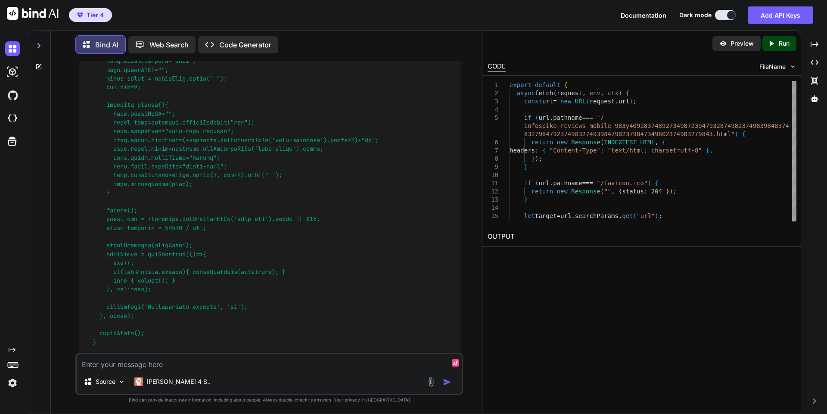
scroll to position [20638, 0]
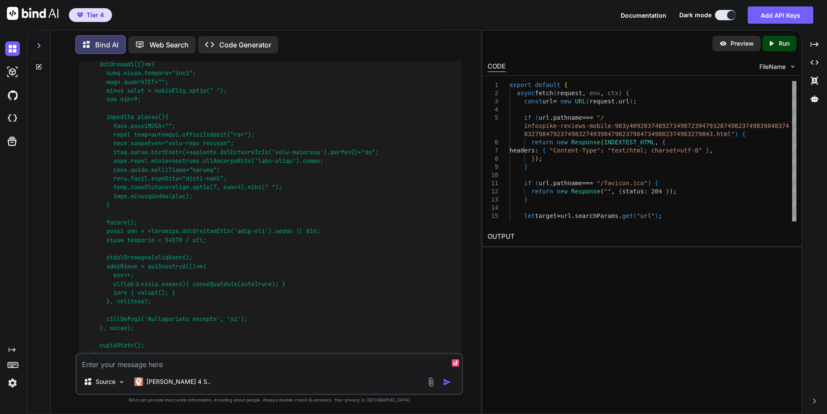
click at [261, 372] on div "Source Claude 4 S.." at bounding box center [269, 374] width 388 height 42
click at [220, 358] on textarea at bounding box center [269, 362] width 385 height 16
click at [320, 368] on textarea "I still get duplicated panels when I click load url. Also, I don't see anything…" at bounding box center [269, 362] width 385 height 16
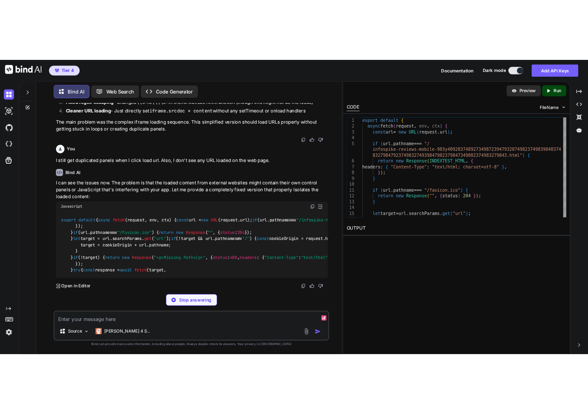
scroll to position [25245, 0]
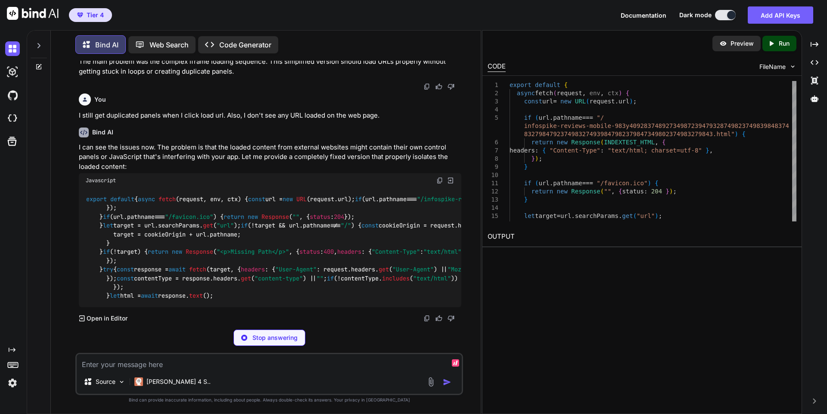
click at [290, 341] on p "Stop answering" at bounding box center [274, 337] width 45 height 9
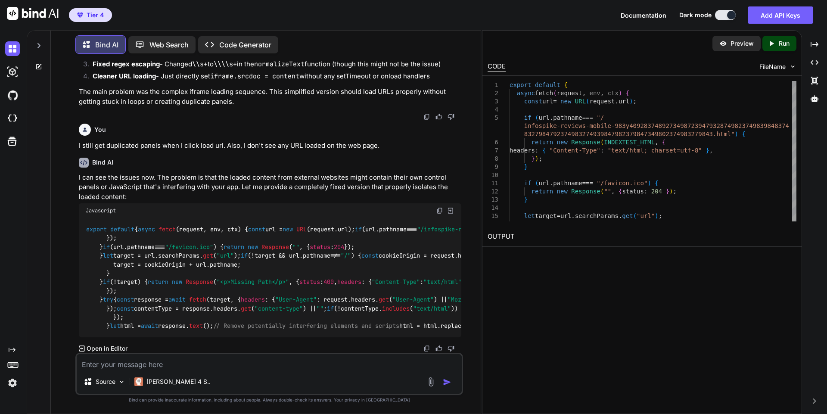
click at [245, 371] on div "Source Claude 4 S.." at bounding box center [269, 374] width 388 height 42
click at [189, 364] on textarea at bounding box center [269, 362] width 385 height 16
click at [177, 363] on textarea "No" at bounding box center [269, 362] width 385 height 16
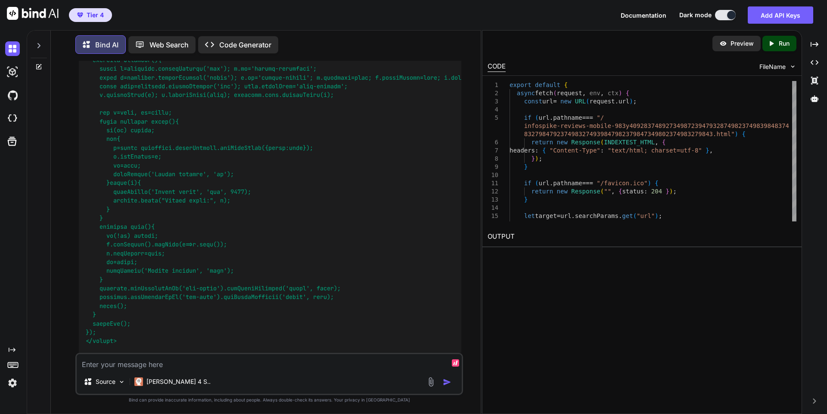
scroll to position [25901, 0]
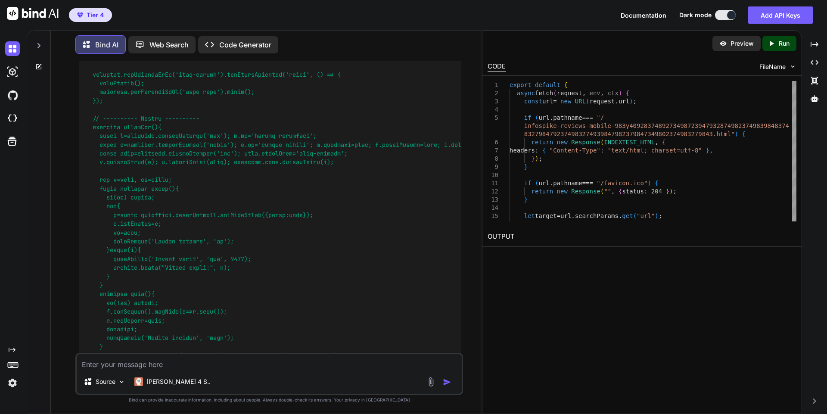
click at [320, 368] on textarea at bounding box center [269, 362] width 385 height 16
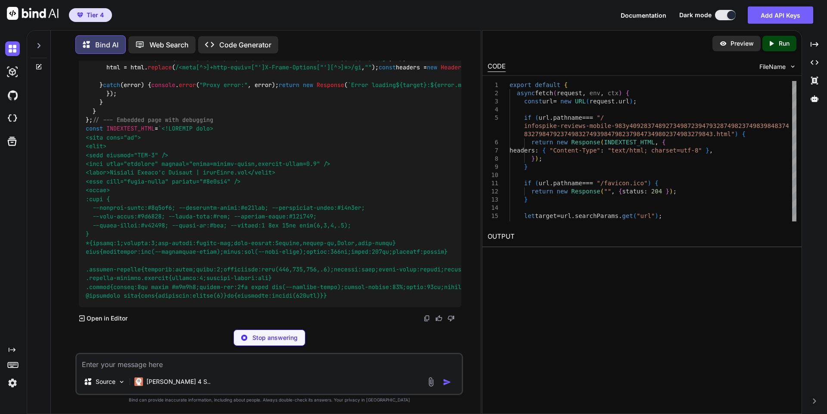
scroll to position [30503, 0]
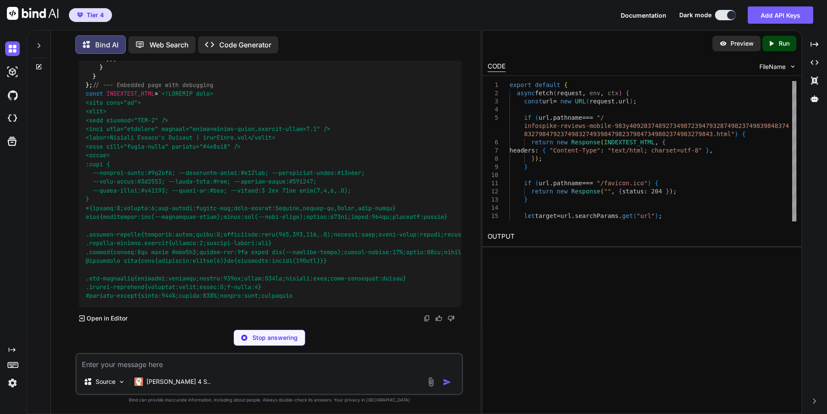
drag, startPoint x: 109, startPoint y: 238, endPoint x: 79, endPoint y: 210, distance: 40.8
click at [79, 210] on div "export default { async fetch ( request, env, ctx ) { const url = new URL (reque…" at bounding box center [270, 94] width 382 height 426
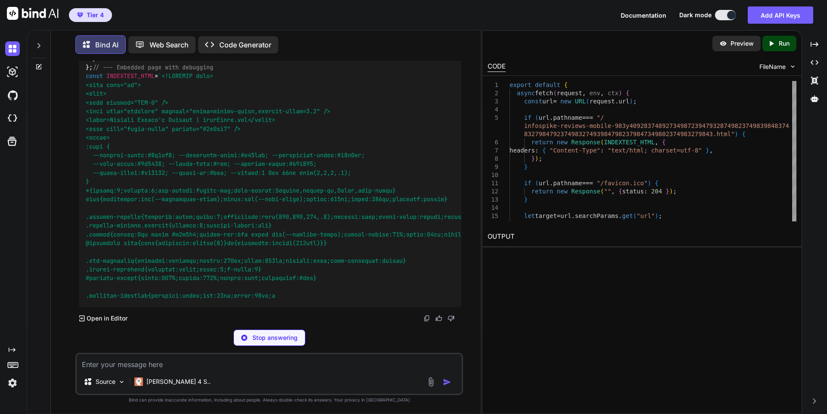
copy code "export default { async fetch ( request, env, ctx ) { const url = new URL (reque…"
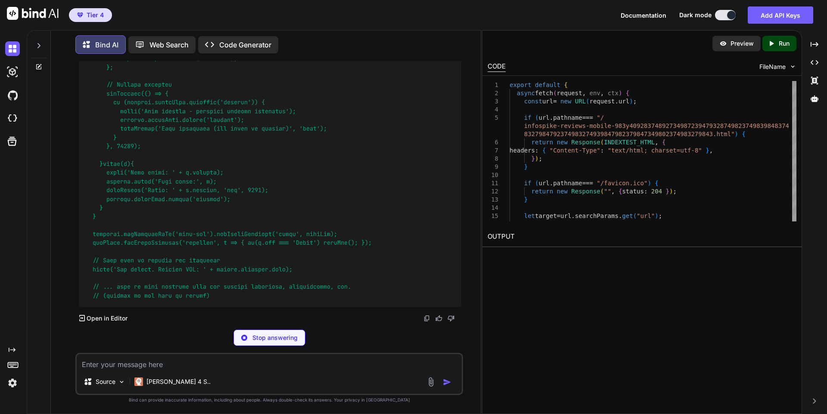
scroll to position [32244, 0]
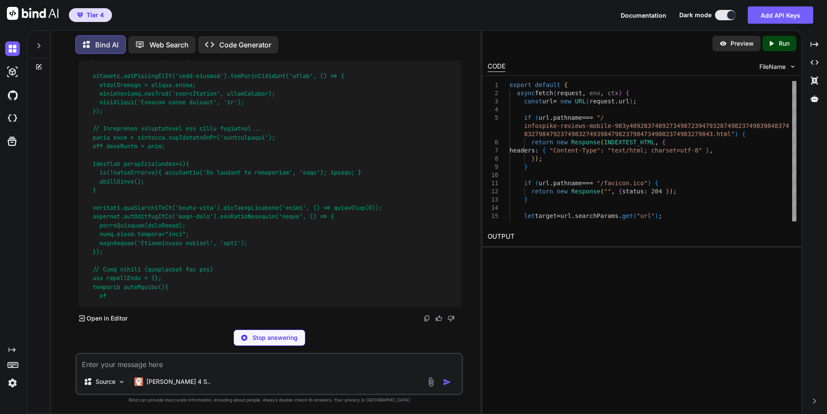
drag, startPoint x: 422, startPoint y: 144, endPoint x: 128, endPoint y: 149, distance: 293.7
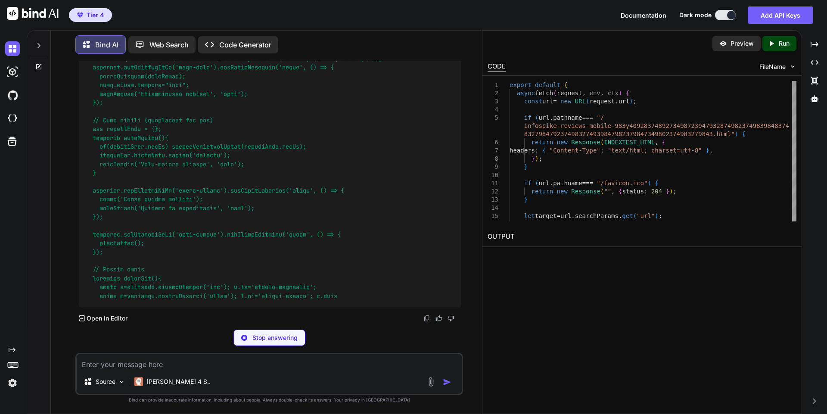
drag, startPoint x: 90, startPoint y: 143, endPoint x: 417, endPoint y: 143, distance: 327.7
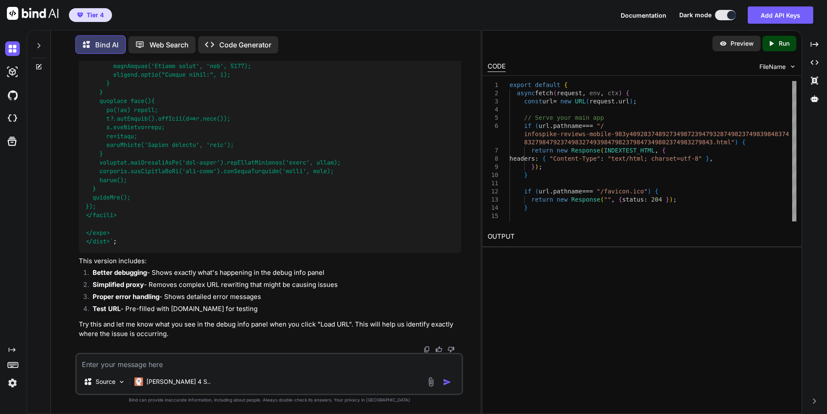
scroll to position [30398, 0]
click at [234, 360] on textarea at bounding box center [269, 362] width 385 height 16
click at [202, 368] on textarea at bounding box center [269, 362] width 385 height 16
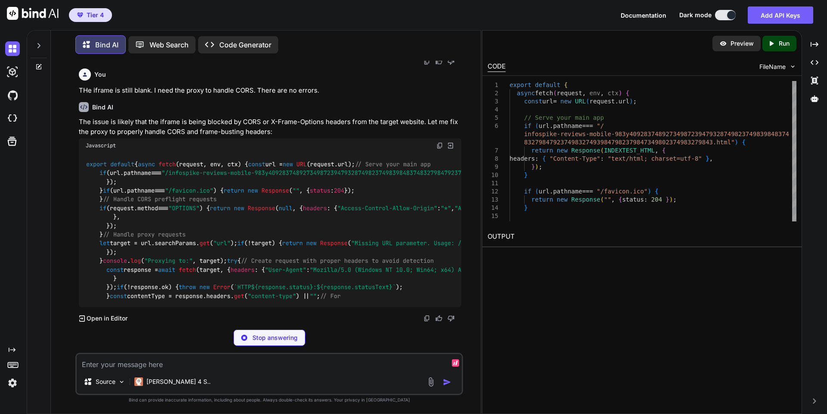
scroll to position [35135, 0]
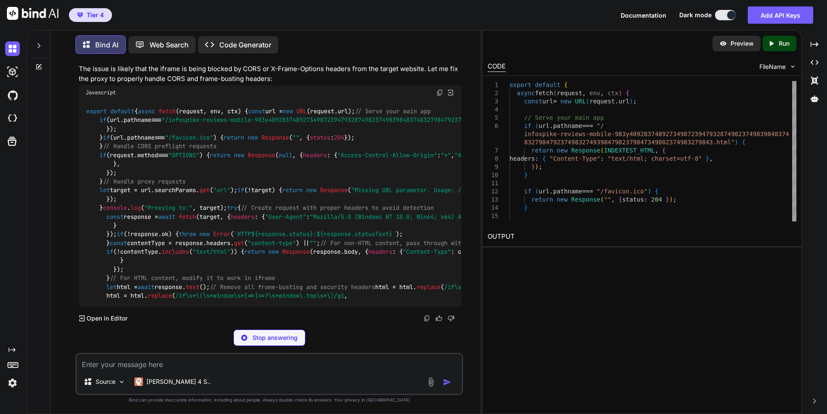
drag, startPoint x: 119, startPoint y: 211, endPoint x: 90, endPoint y: 179, distance: 43.3
click at [90, 179] on div "export default { async fetch ( request, env, ctx ) { const url = new URL (reque…" at bounding box center [270, 203] width 382 height 207
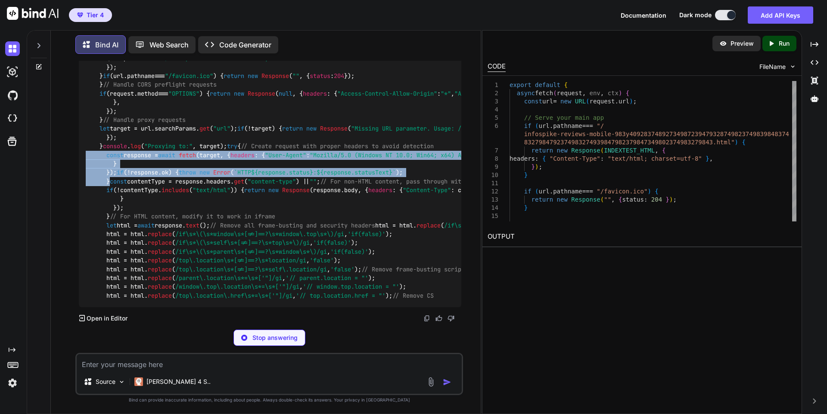
drag, startPoint x: 122, startPoint y: 249, endPoint x: 82, endPoint y: 125, distance: 130.5
click at [82, 125] on div "export default { async fetch ( request, env, ctx ) { const url = new URL (reque…" at bounding box center [270, 172] width 382 height 268
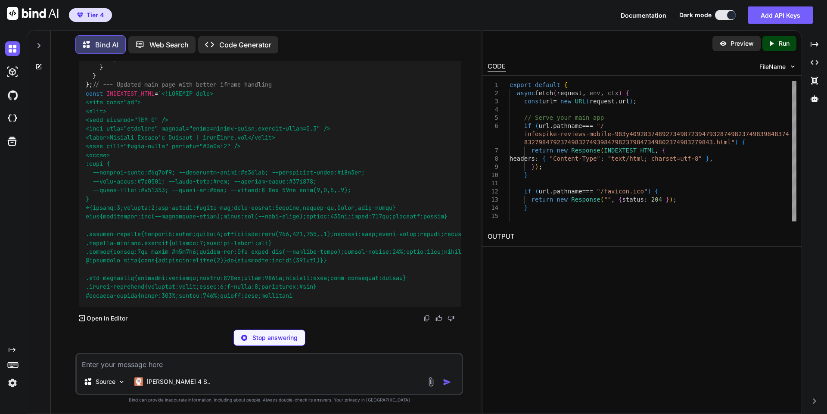
scroll to position [34612, 0]
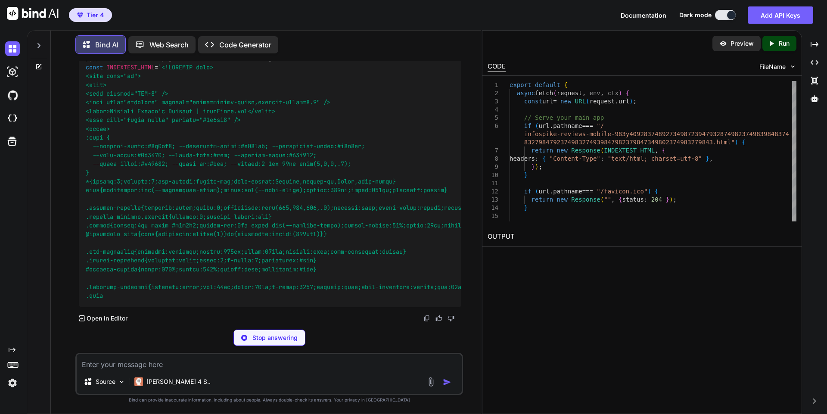
drag, startPoint x: 109, startPoint y: 290, endPoint x: 82, endPoint y: 268, distance: 34.5
copy code "export default { async fetch ( request, env, ctx ) { const url = new URL (reque…"
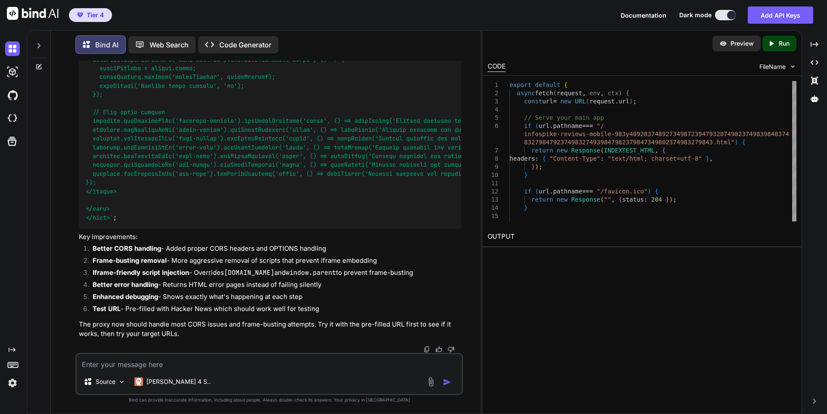
scroll to position [34664, 0]
click at [207, 359] on textarea at bounding box center [269, 362] width 385 height 16
click at [249, 358] on textarea at bounding box center [269, 362] width 385 height 16
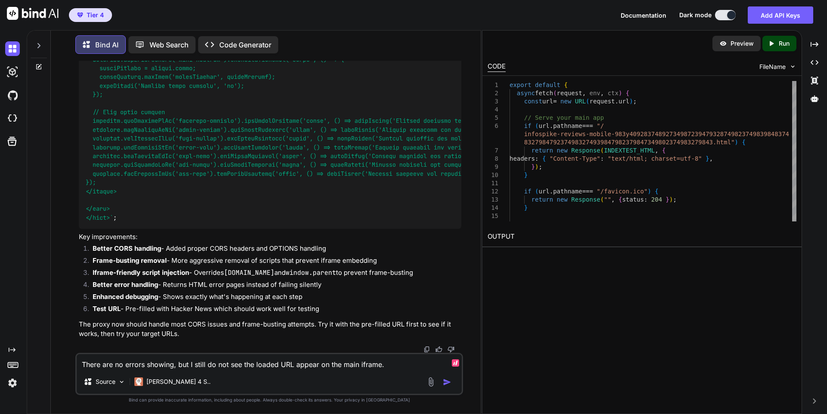
click at [358, 365] on textarea "There are no errors showing, but I still do not see the loaded URL appear on th…" at bounding box center [269, 362] width 385 height 16
click at [410, 366] on textarea "There are no errors showing, but I still do not see the loaded URL appear on th…" at bounding box center [269, 362] width 385 height 16
click at [409, 375] on div "Source Claude 4 S.." at bounding box center [269, 383] width 385 height 21
drag, startPoint x: 434, startPoint y: 366, endPoint x: 467, endPoint y: 369, distance: 33.3
click at [467, 369] on div "You Bind AI It looks like you're working on a web application that involves loa…" at bounding box center [269, 237] width 423 height 353
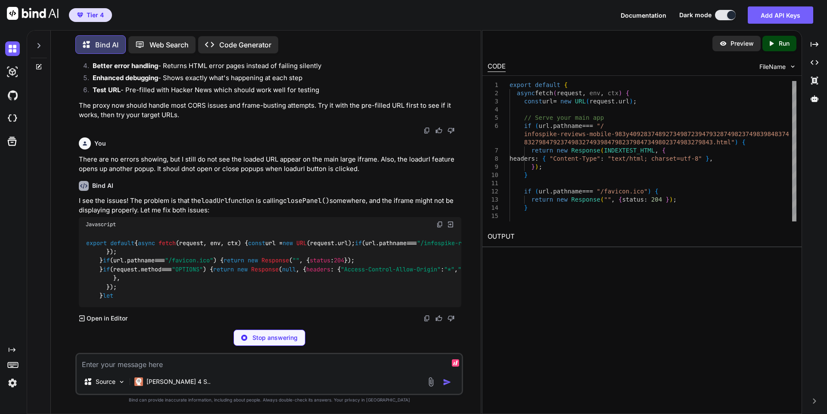
scroll to position [39287, 0]
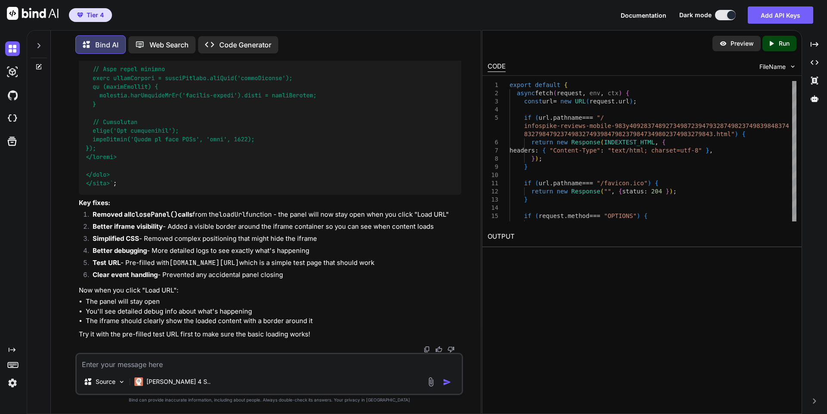
click at [230, 364] on textarea at bounding box center [269, 362] width 385 height 16
paste textarea "6:22:28 PM: Content accessible: [PERSON_NAME]'s Reviews | [DOMAIN_NAME] 6:22:27…"
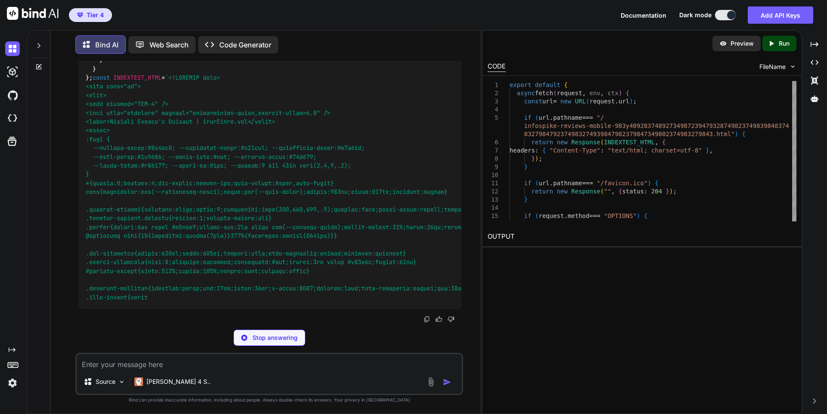
scroll to position [43335, 0]
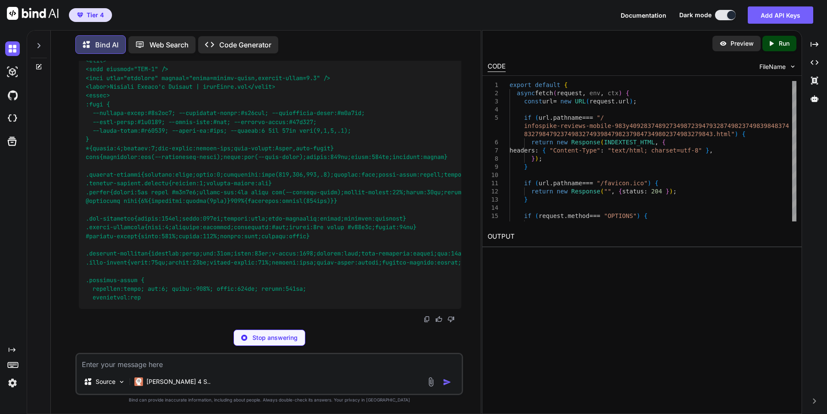
drag, startPoint x: 118, startPoint y: 163, endPoint x: 87, endPoint y: 285, distance: 126.3
click at [87, 285] on div "export default { async fetch ( request, env, ctx ) { const url = new URL (reque…" at bounding box center [270, 25] width 382 height 567
copy code "export default { async fetch ( request, env, ctx ) { const url = new URL (reque…"
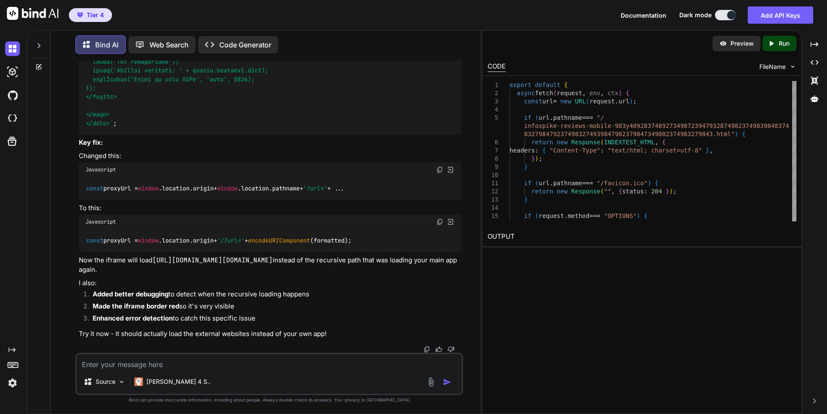
scroll to position [43292, 0]
click at [230, 358] on textarea at bounding box center [269, 362] width 385 height 16
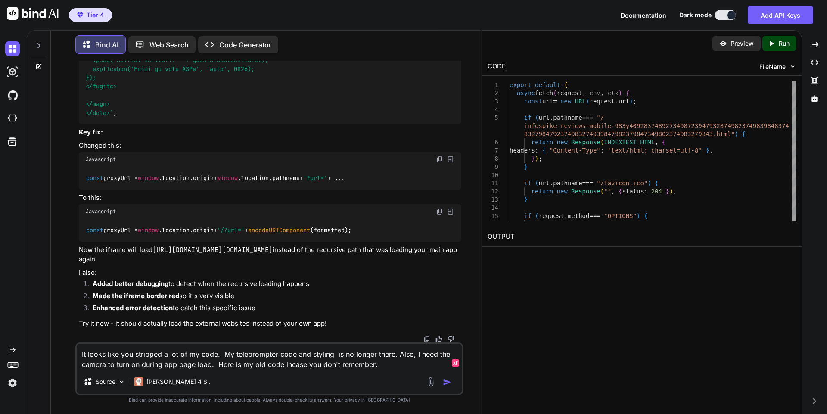
paste textarea "export default { async fetch(request, env, ctx) { const url = new URL(request.u…"
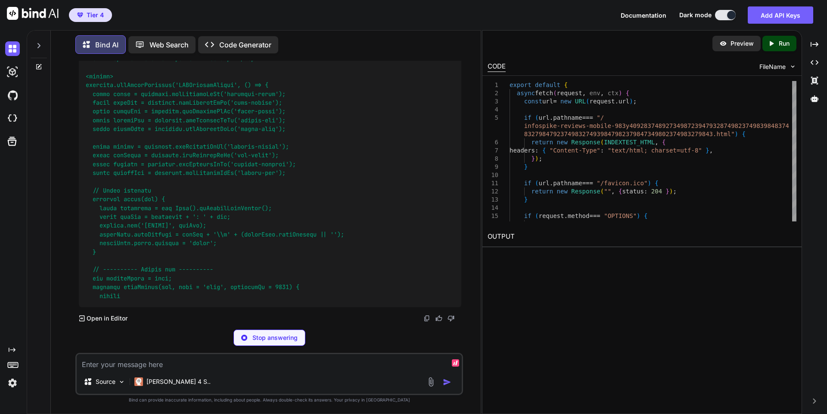
scroll to position [51796, 0]
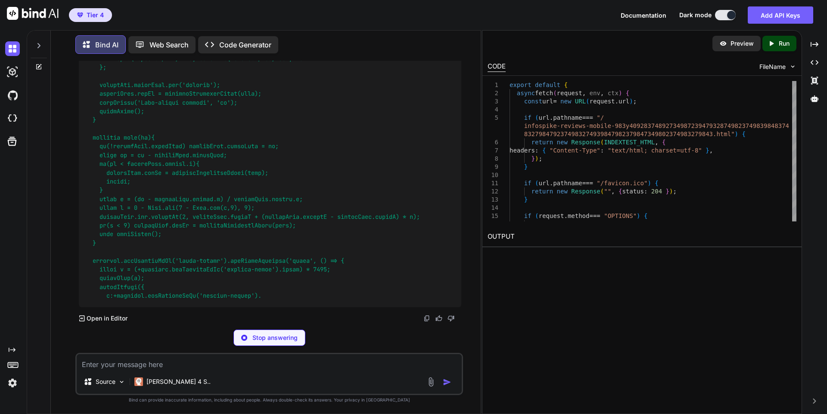
scroll to position [53773, 0]
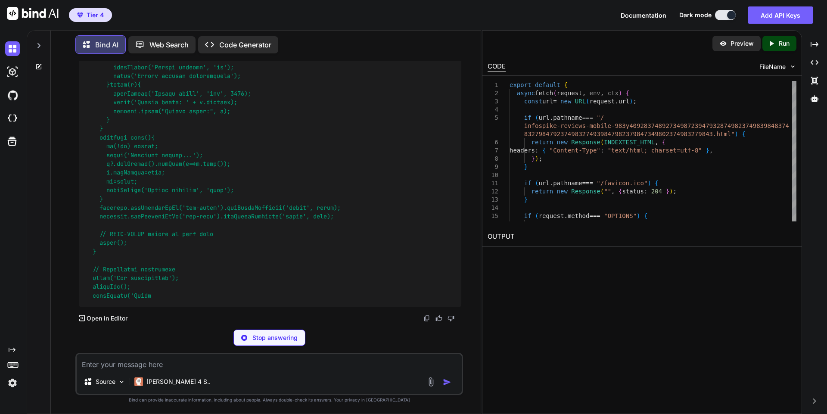
scroll to position [54239, 0]
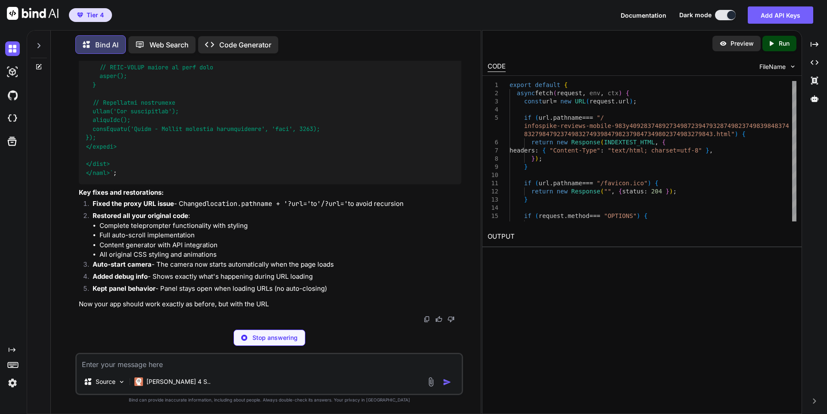
type textarea "x"
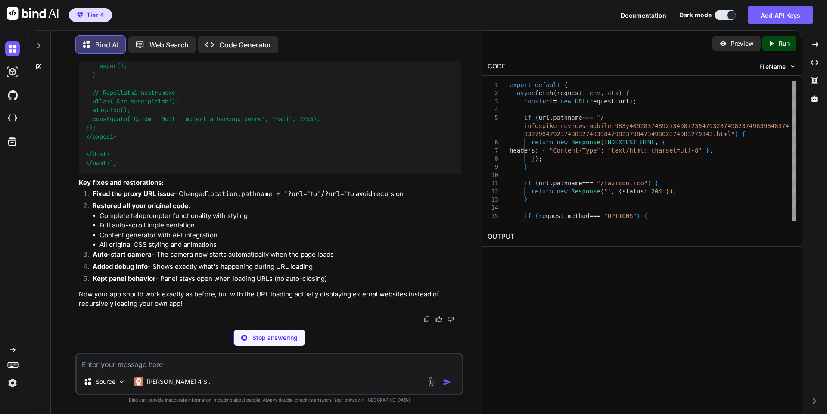
type textarea "</body> </html>`;"
type textarea "x"
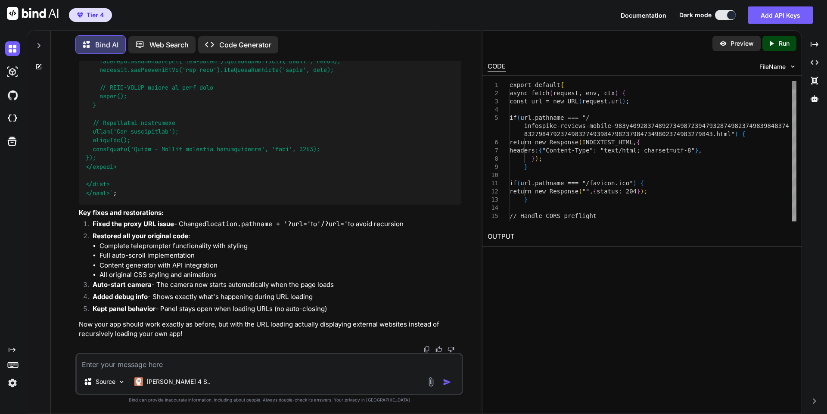
scroll to position [49096, 0]
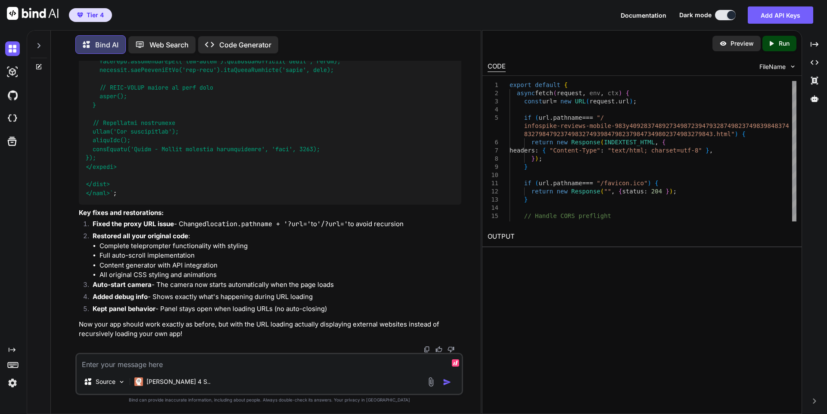
click at [289, 363] on textarea at bounding box center [269, 362] width 385 height 16
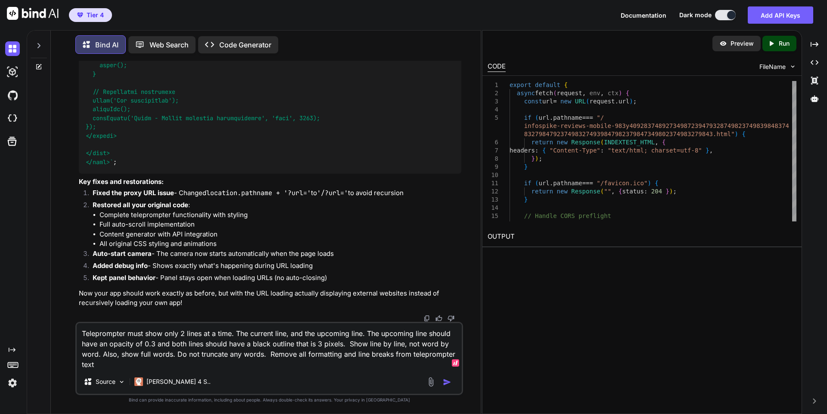
type textarea "Teleprompter must show only 2 lines at a time. The current line, and the upcomi…"
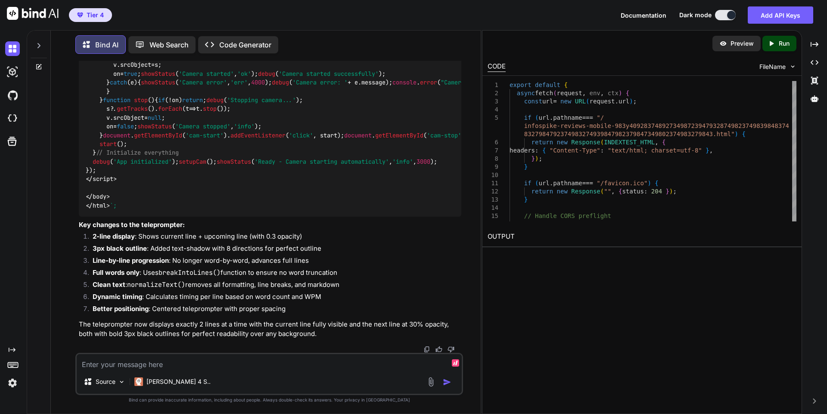
scroll to position [54772, 0]
